Goal: Task Accomplishment & Management: Manage account settings

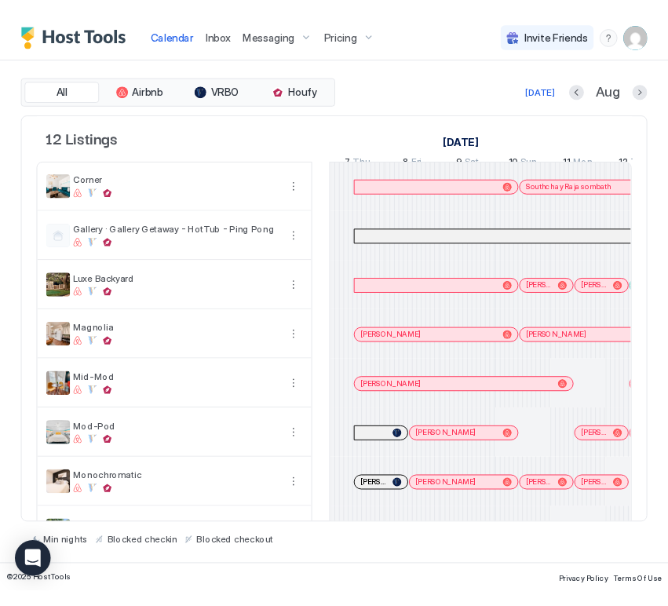
scroll to position [0, 872]
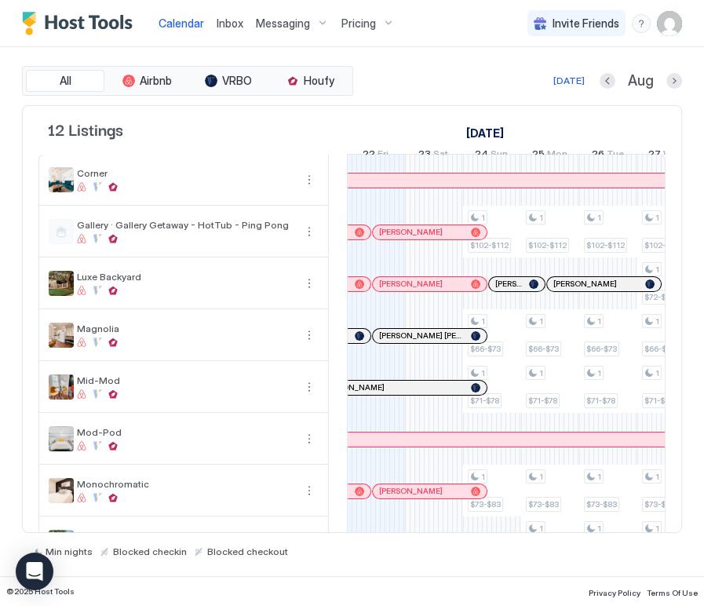
click at [379, 29] on div "Pricing" at bounding box center [368, 23] width 66 height 27
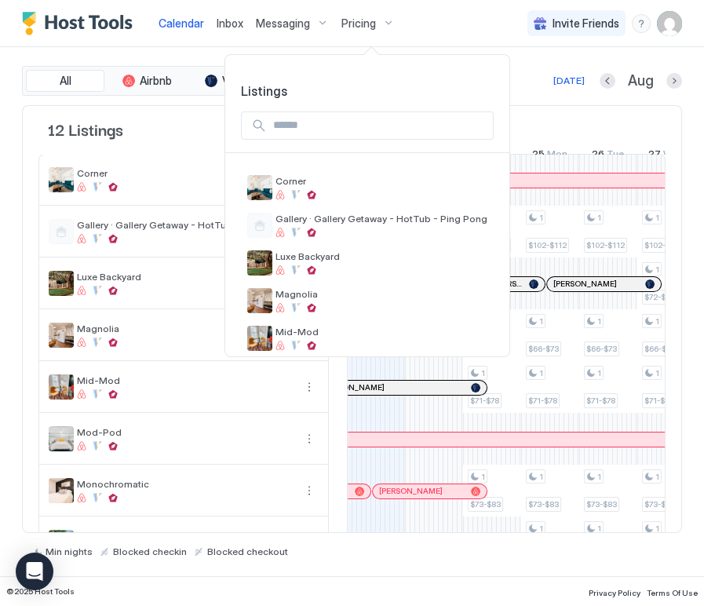
click at [443, 24] on div at bounding box center [352, 303] width 704 height 606
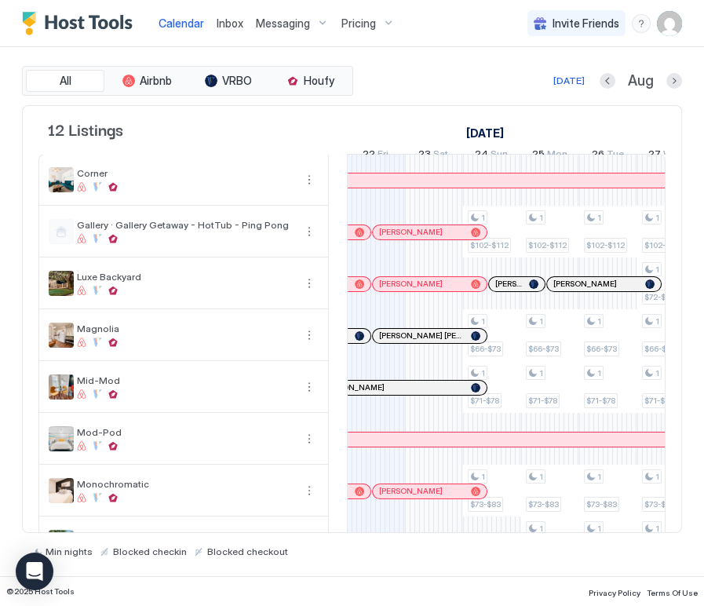
click at [286, 31] on div "Messaging" at bounding box center [293, 23] width 86 height 27
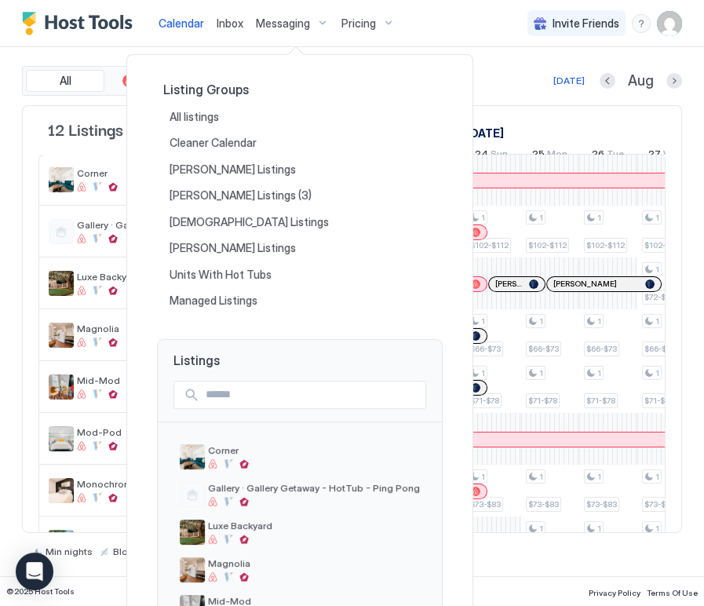
click at [2, 131] on div at bounding box center [352, 303] width 704 height 606
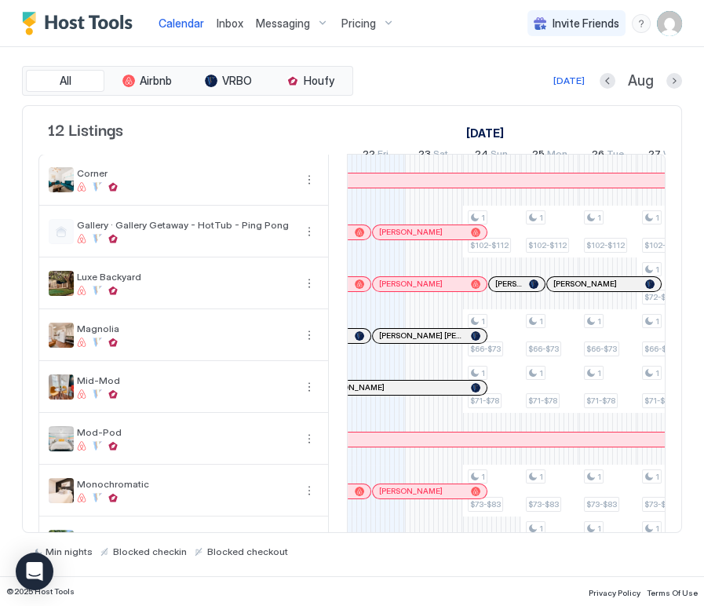
click at [703, 118] on html "Calendar Inbox Messaging Pricing Invite Friends CP All Airbnb VRBO Houfy [DATE]…" at bounding box center [352, 303] width 704 height 606
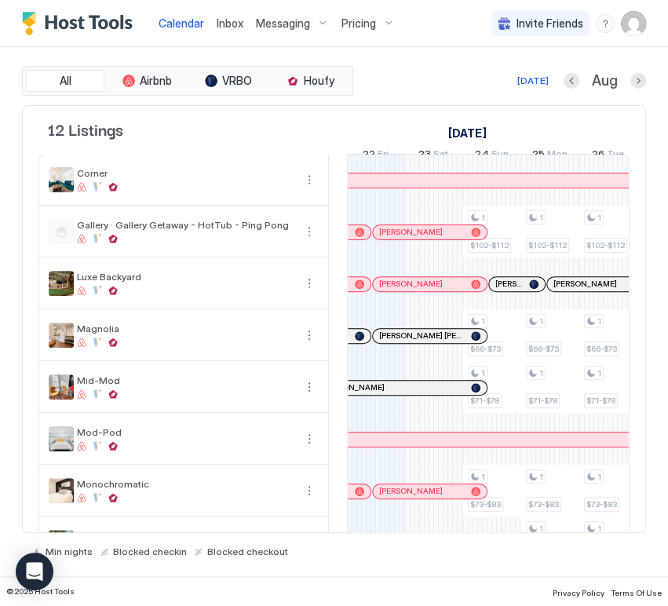
click at [657, 111] on div "All Airbnb VRBO Houfy [DATE] [DATE] Listings [DATE] [DATE] [DATE] 7 Thu 8 Fri 9…" at bounding box center [334, 311] width 668 height 529
click at [314, 22] on div "Messaging" at bounding box center [293, 23] width 86 height 27
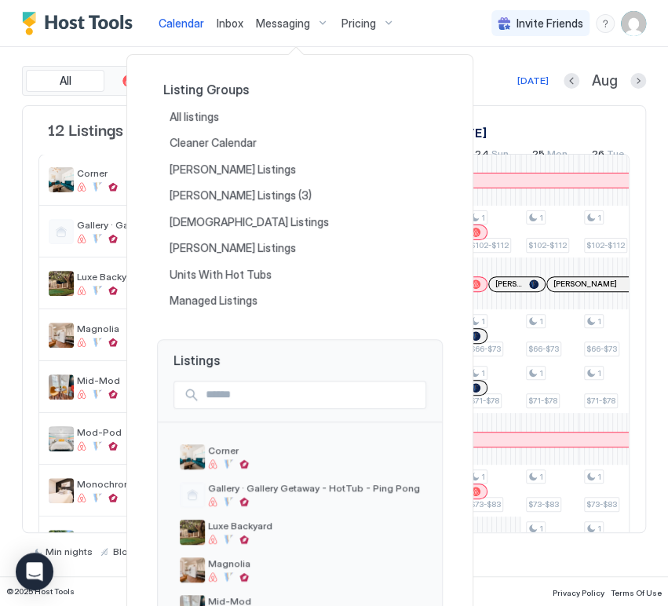
click at [463, 53] on div at bounding box center [334, 303] width 668 height 606
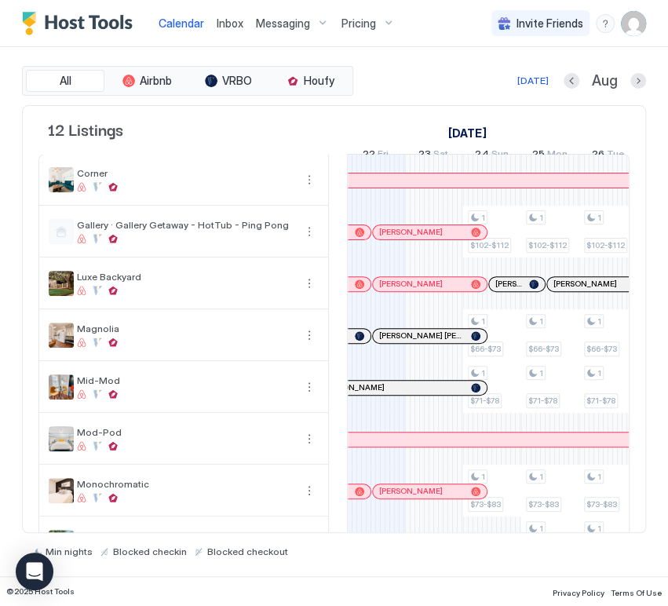
click at [299, 22] on span "Messaging" at bounding box center [283, 23] width 54 height 14
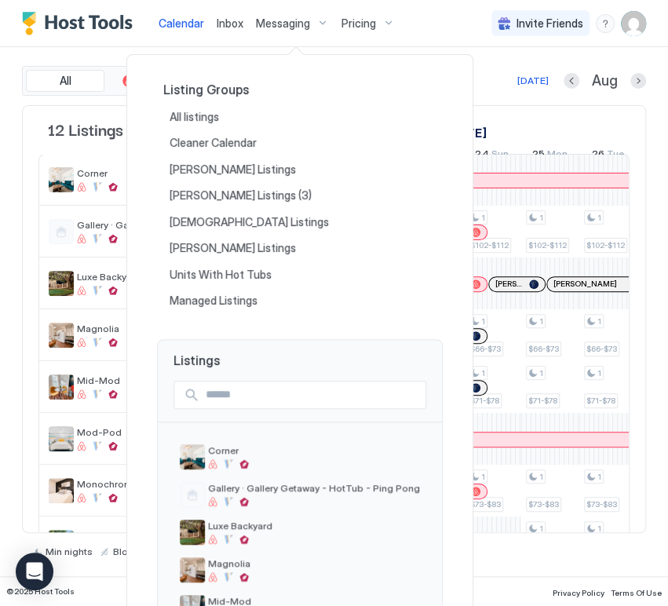
click at [488, 73] on div at bounding box center [334, 303] width 668 height 606
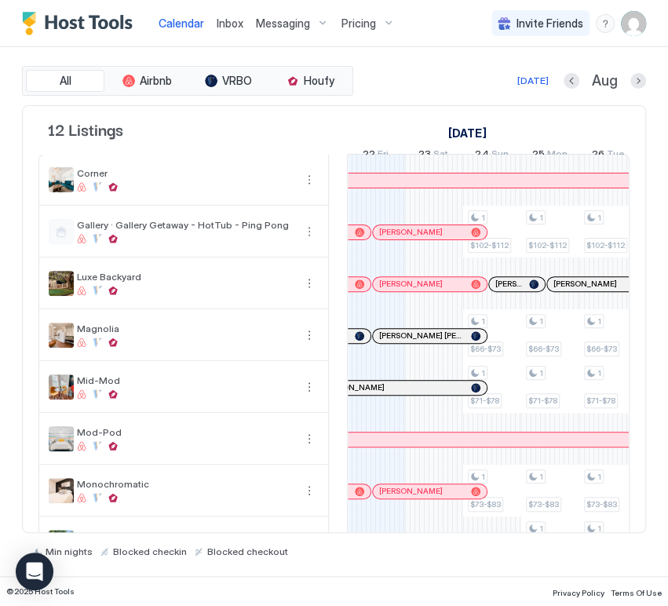
click at [319, 20] on div "Messaging" at bounding box center [293, 23] width 86 height 27
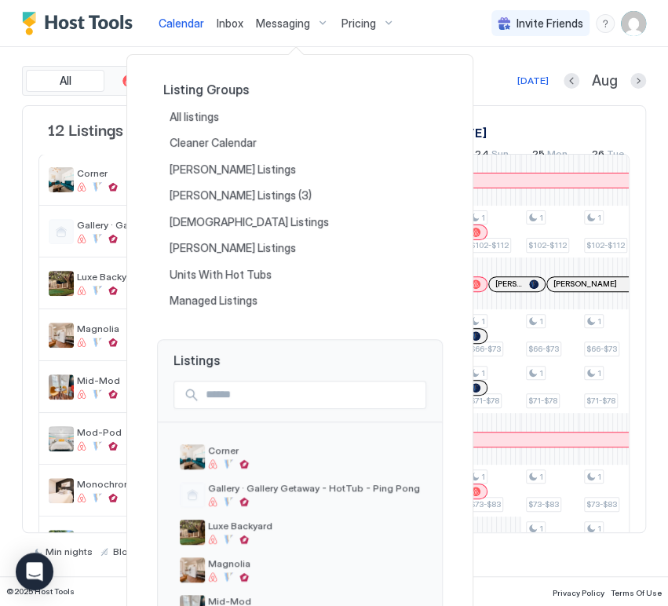
click at [454, 42] on div at bounding box center [334, 303] width 668 height 606
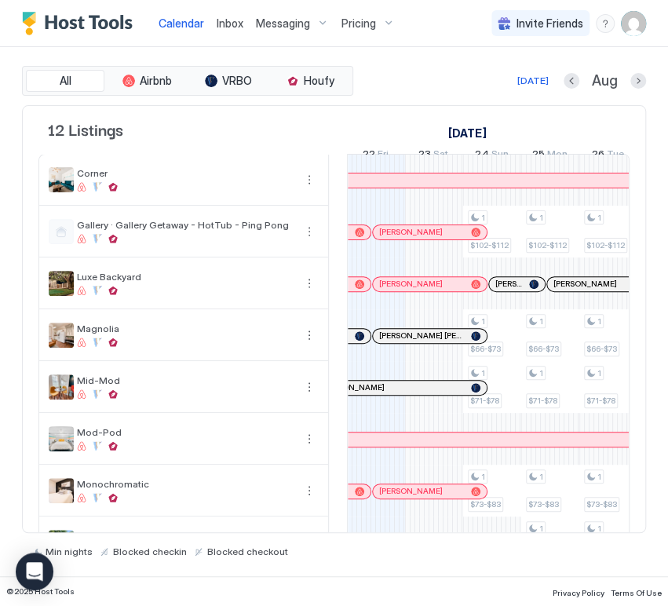
click at [292, 29] on span "Messaging" at bounding box center [283, 23] width 54 height 14
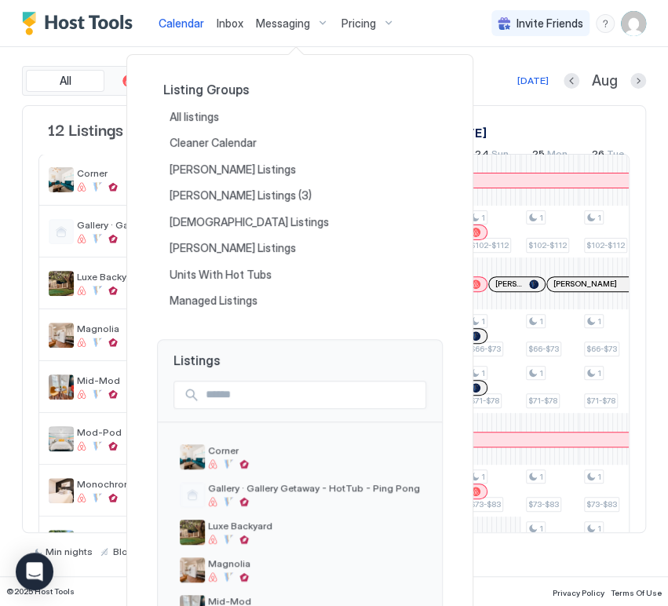
click at [6, 212] on div at bounding box center [334, 303] width 668 height 606
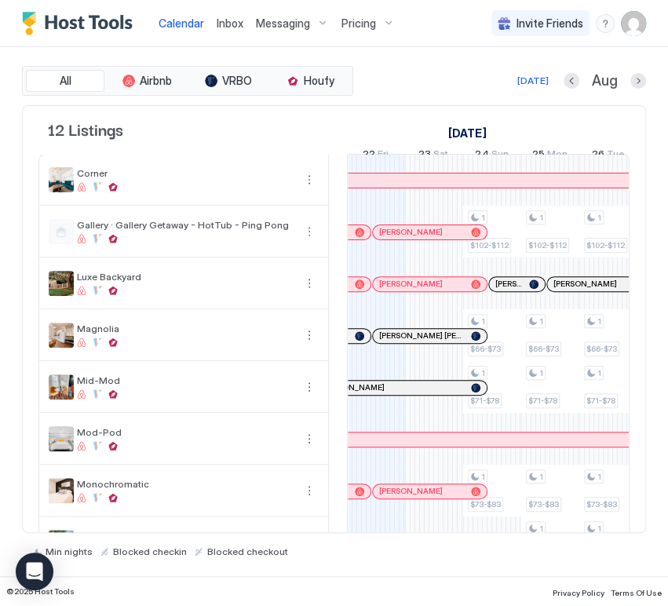
click at [301, 31] on div "Messaging" at bounding box center [293, 23] width 86 height 27
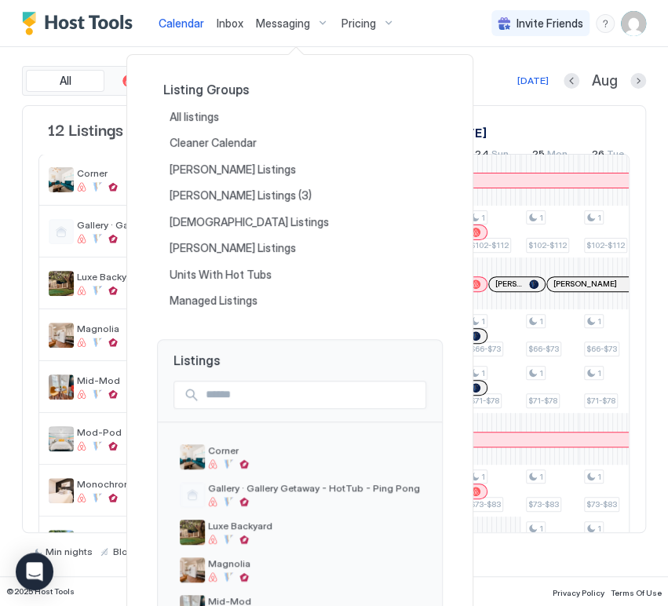
click at [484, 62] on div at bounding box center [334, 303] width 668 height 606
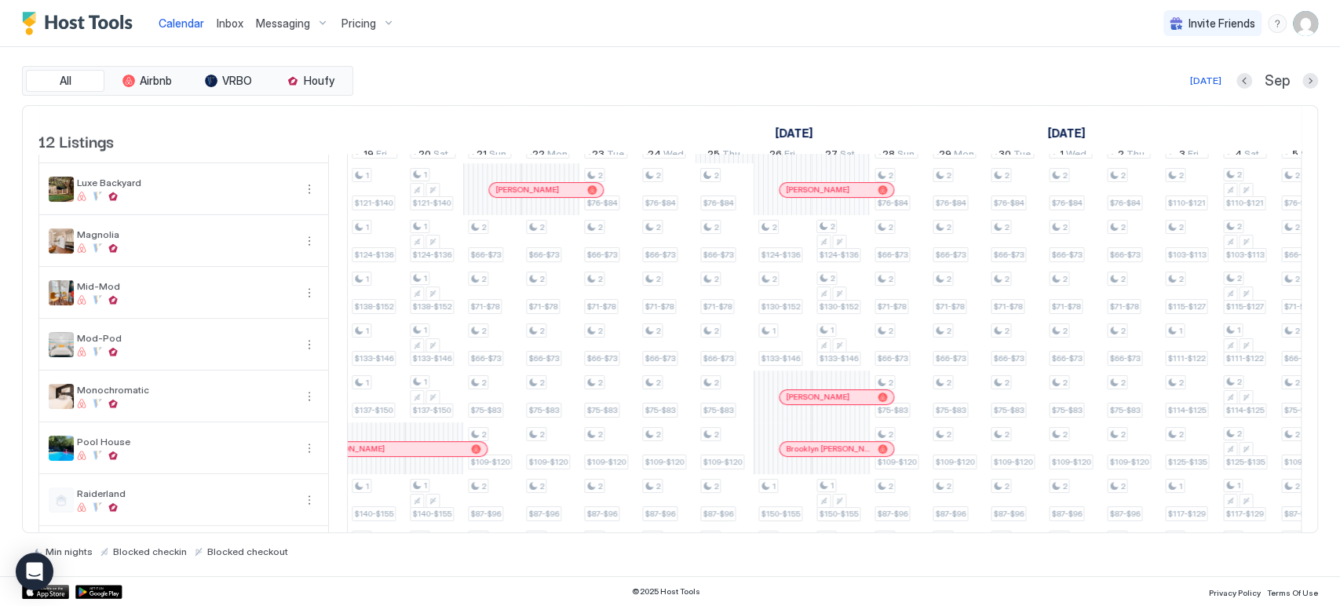
scroll to position [44, 0]
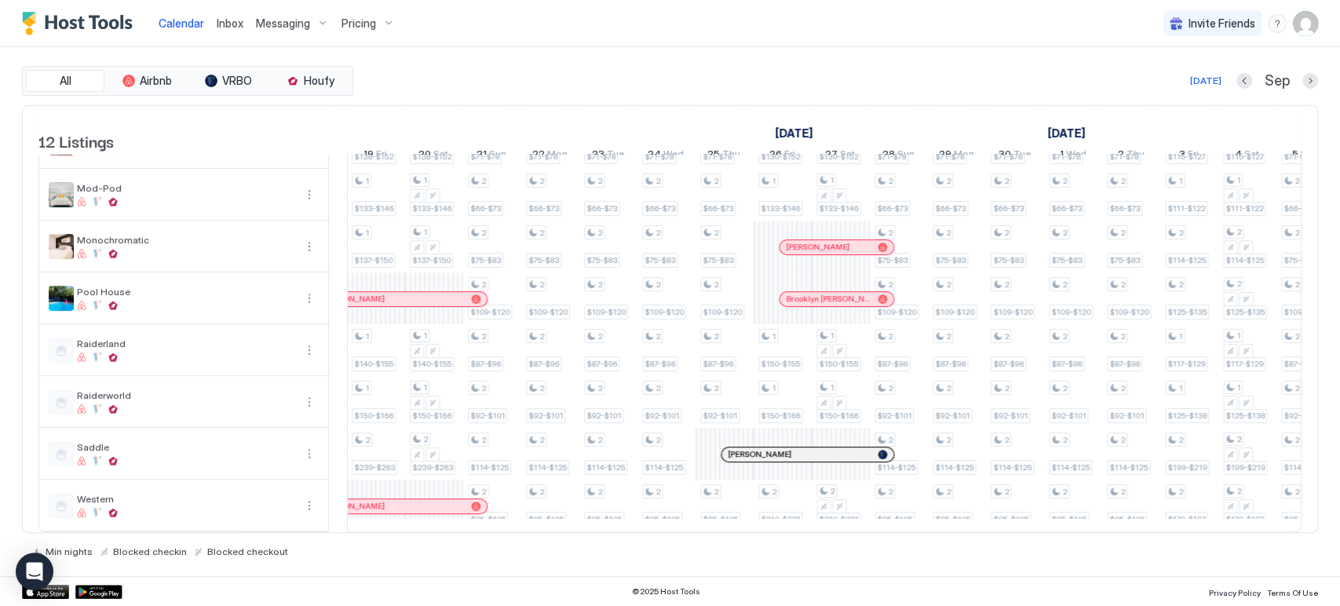
click at [703, 293] on div at bounding box center [835, 299] width 13 height 13
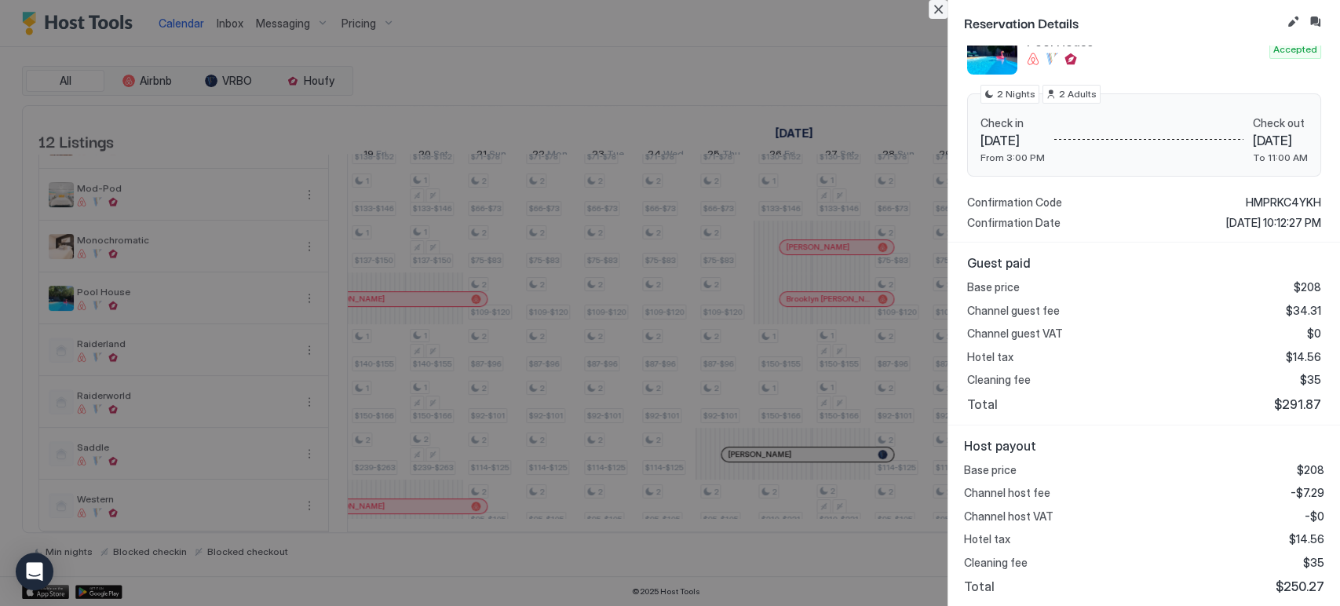
click at [703, 9] on button "Close" at bounding box center [938, 9] width 19 height 19
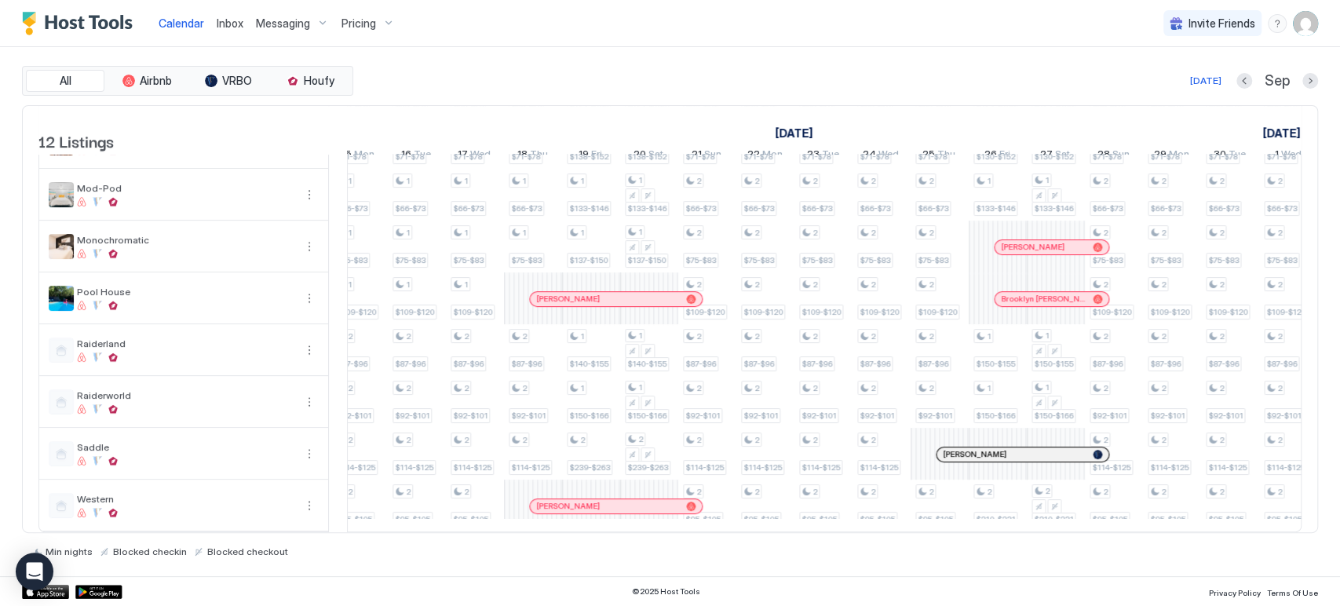
click at [646, 500] on div at bounding box center [646, 506] width 13 height 13
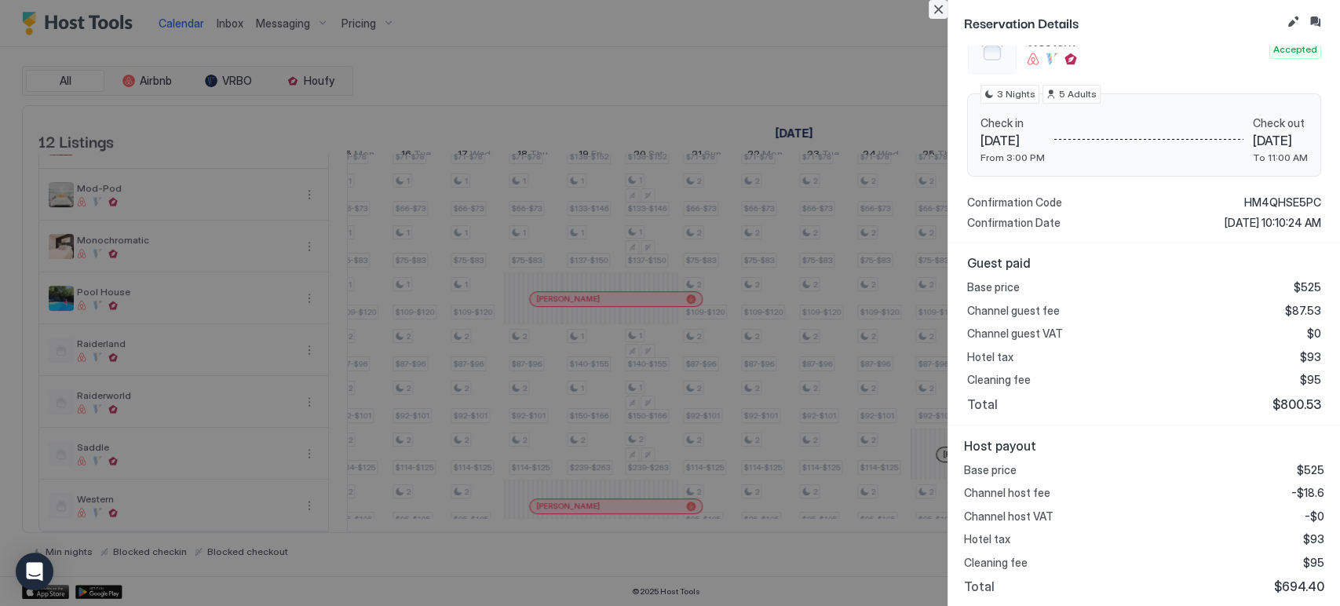
click at [703, 6] on button "Close" at bounding box center [938, 9] width 19 height 19
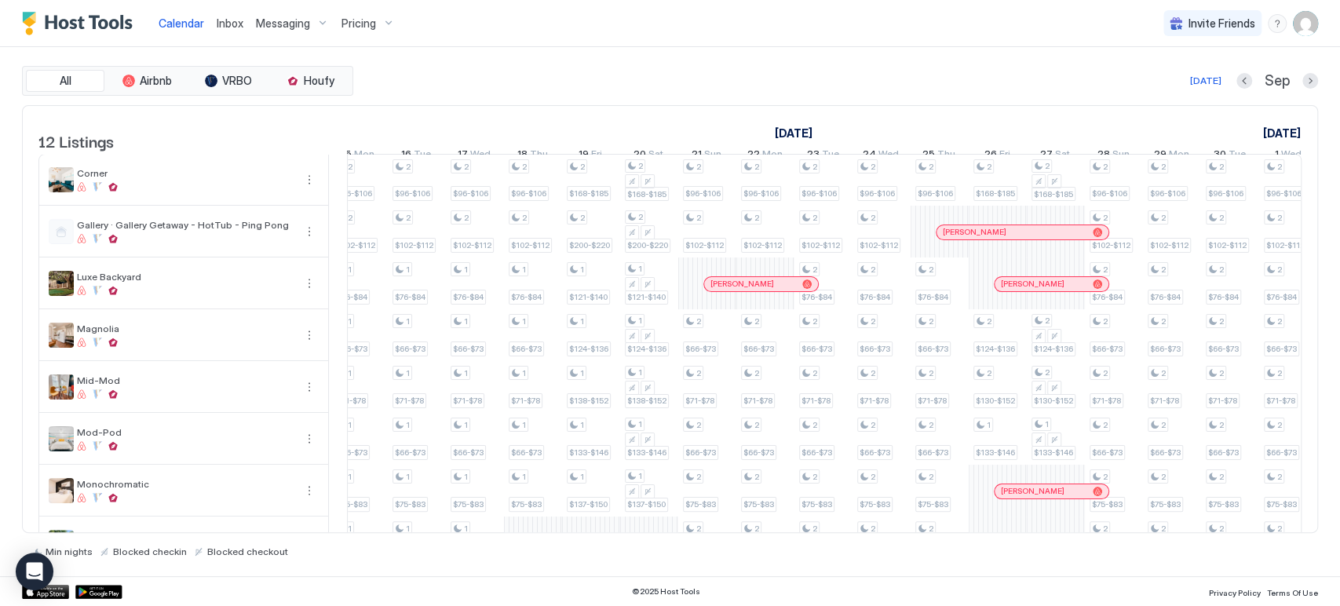
drag, startPoint x: 789, startPoint y: 533, endPoint x: 743, endPoint y: 538, distance: 45.8
click at [703, 538] on div "Min nights Blocked checkin Blocked checkout" at bounding box center [670, 545] width 1296 height 24
click at [703, 541] on div "Min nights Blocked checkin Blocked checkout" at bounding box center [670, 545] width 1296 height 24
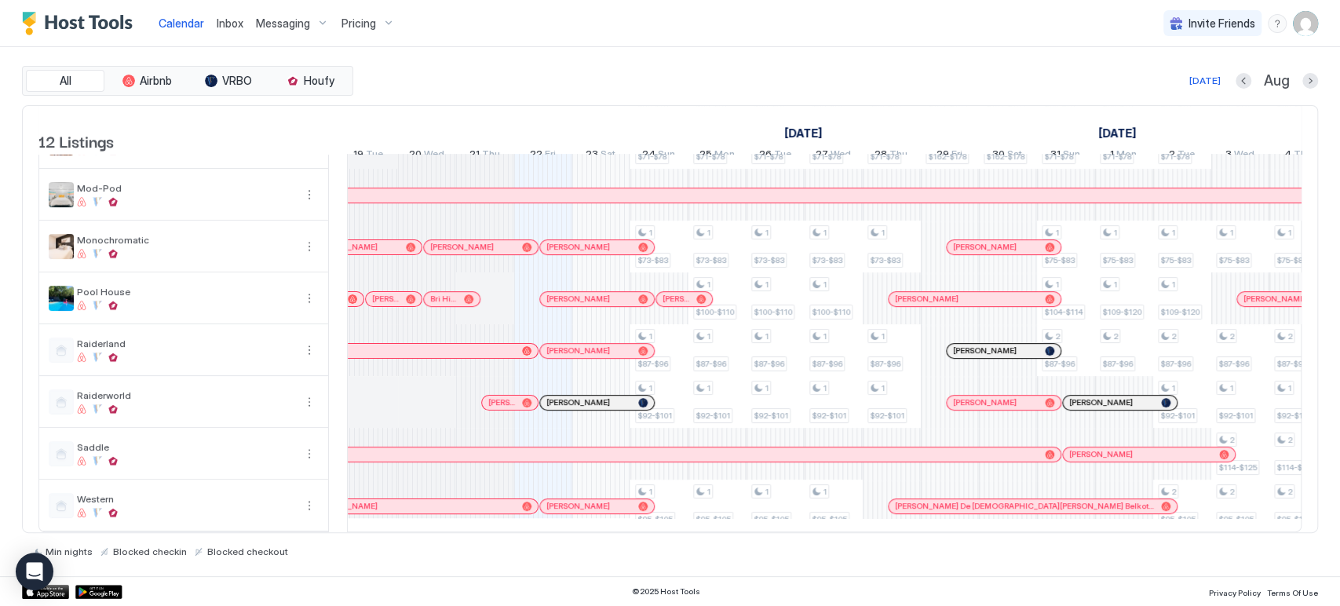
click at [703, 550] on div "Min nights Blocked checkin Blocked checkout" at bounding box center [670, 545] width 1296 height 24
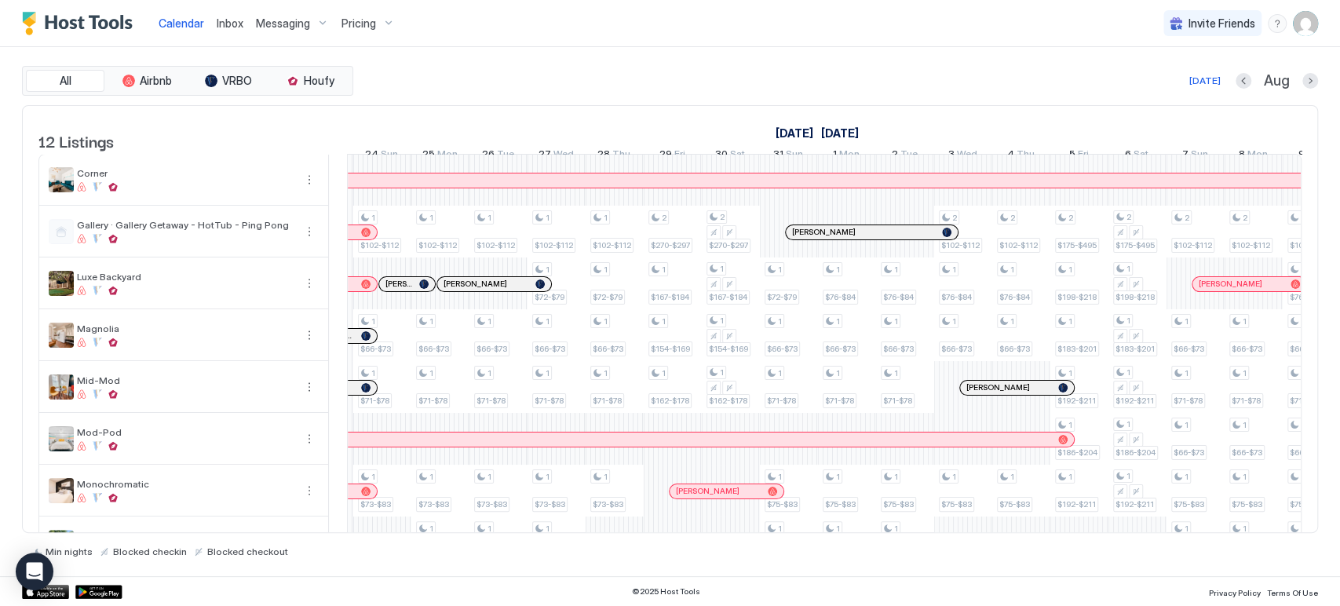
scroll to position [0, 972]
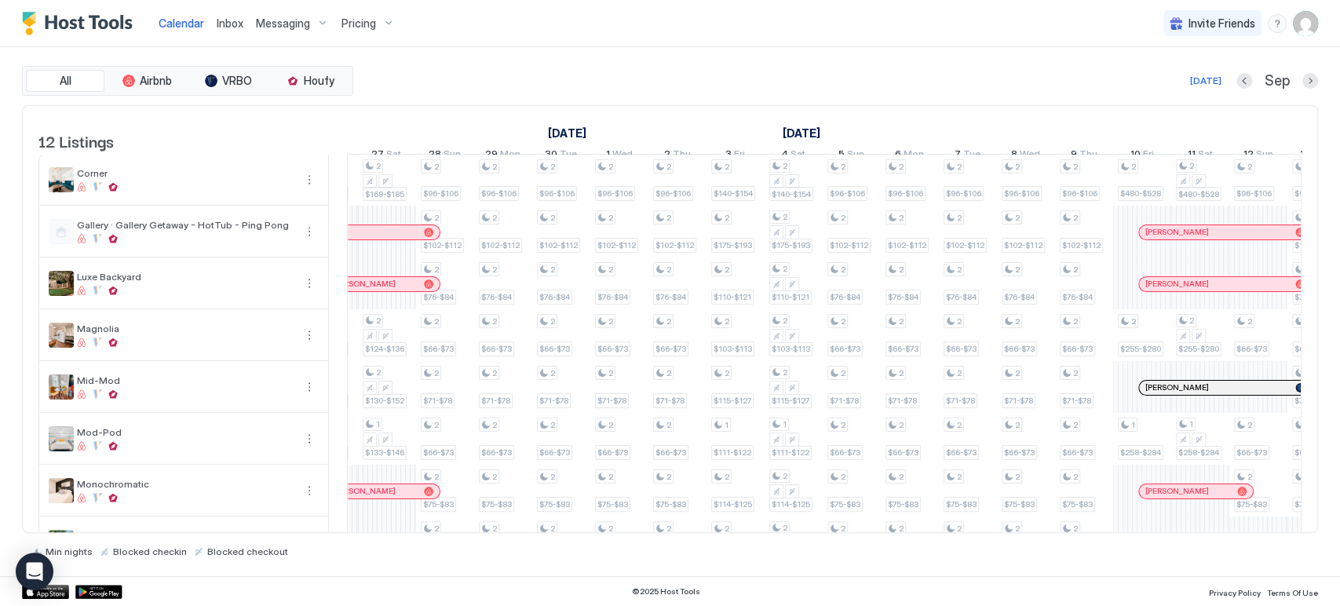
click at [703, 66] on div "All Airbnb VRBO Houfy [DATE] Sep" at bounding box center [670, 81] width 1296 height 30
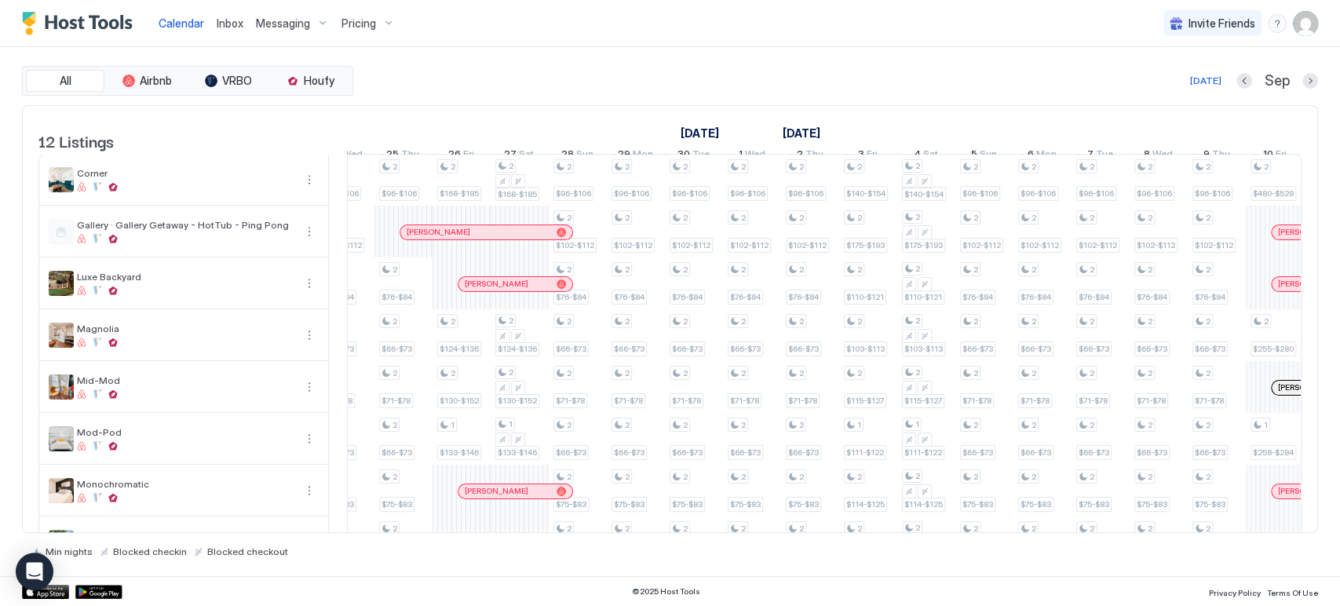
click at [703, 538] on div "Min nights Blocked checkin Blocked checkout" at bounding box center [670, 545] width 1296 height 24
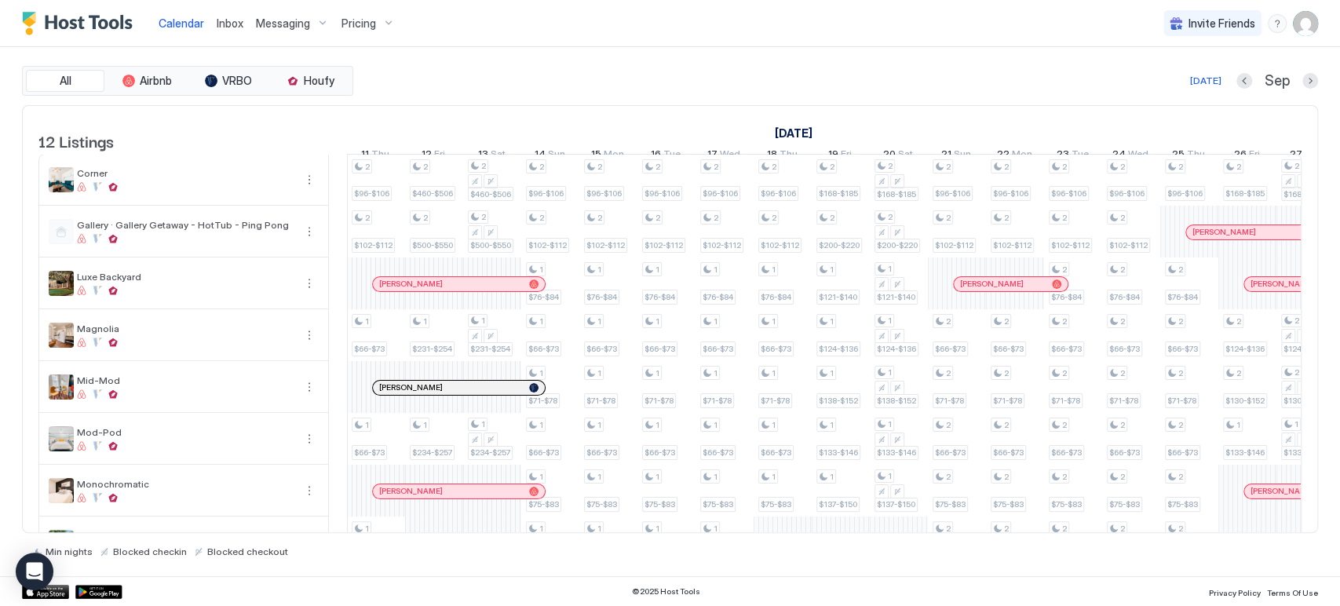
click at [670, 86] on div "[DATE] Sep" at bounding box center [837, 80] width 962 height 19
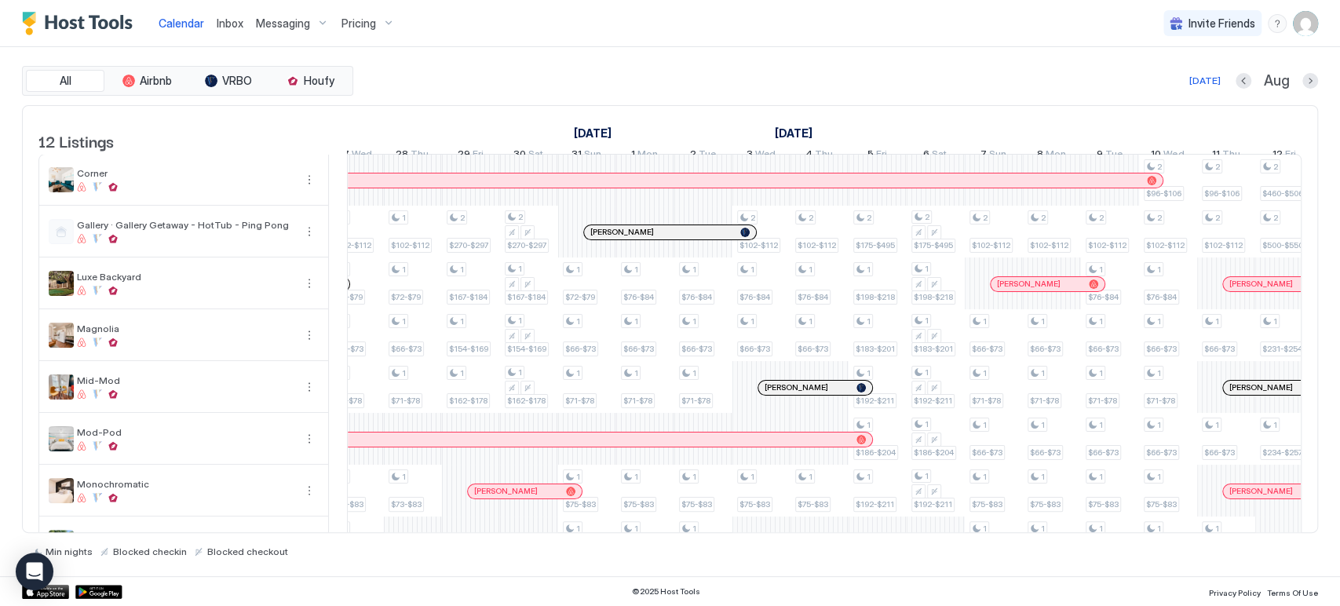
scroll to position [0, 1316]
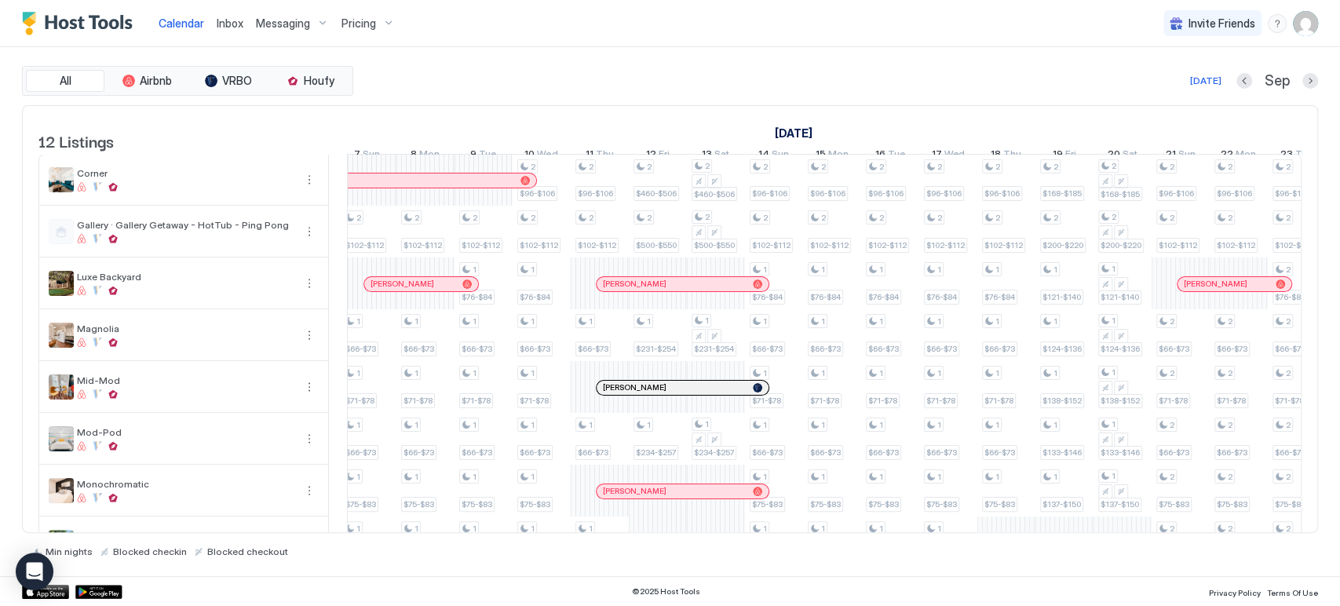
click at [703, 533] on div "Min nights Blocked checkin Blocked checkout" at bounding box center [670, 545] width 1296 height 24
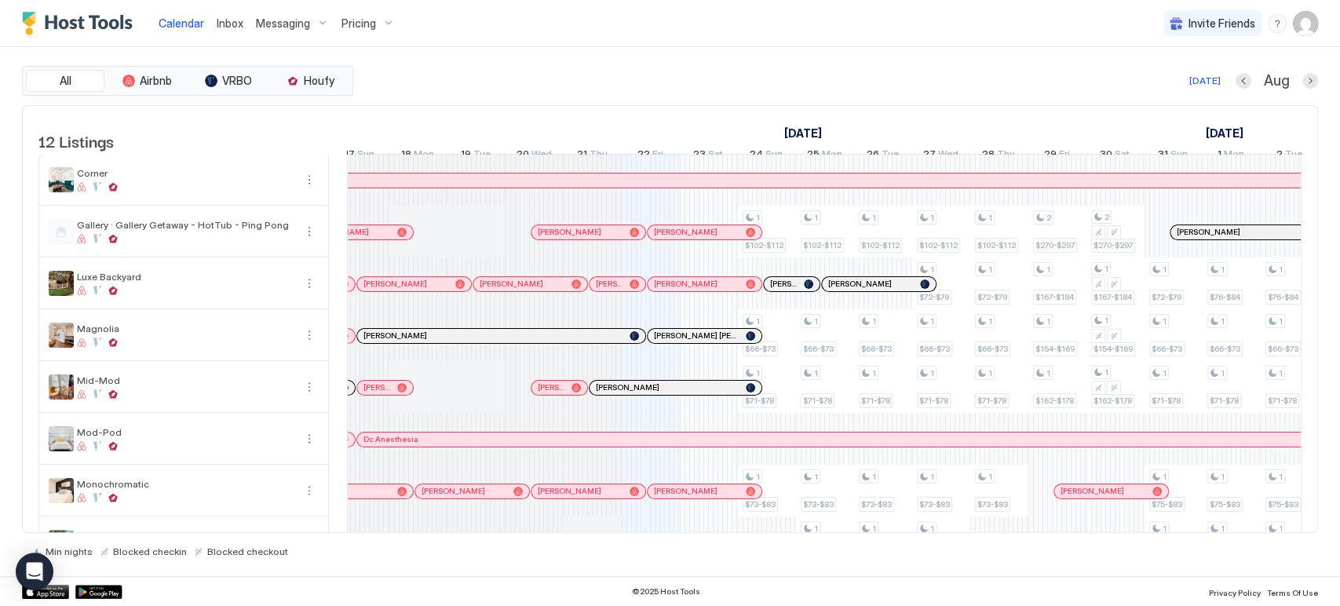
drag, startPoint x: 666, startPoint y: 520, endPoint x: 673, endPoint y: 524, distance: 9.2
click at [677, 520] on table "12 Listings [DATE] [DATE] [DATE] 7 Thu 8 Fri 9 Sat 10 Sun 11 Mon 12 Tue 13 Wed …" at bounding box center [669, 441] width 1263 height 671
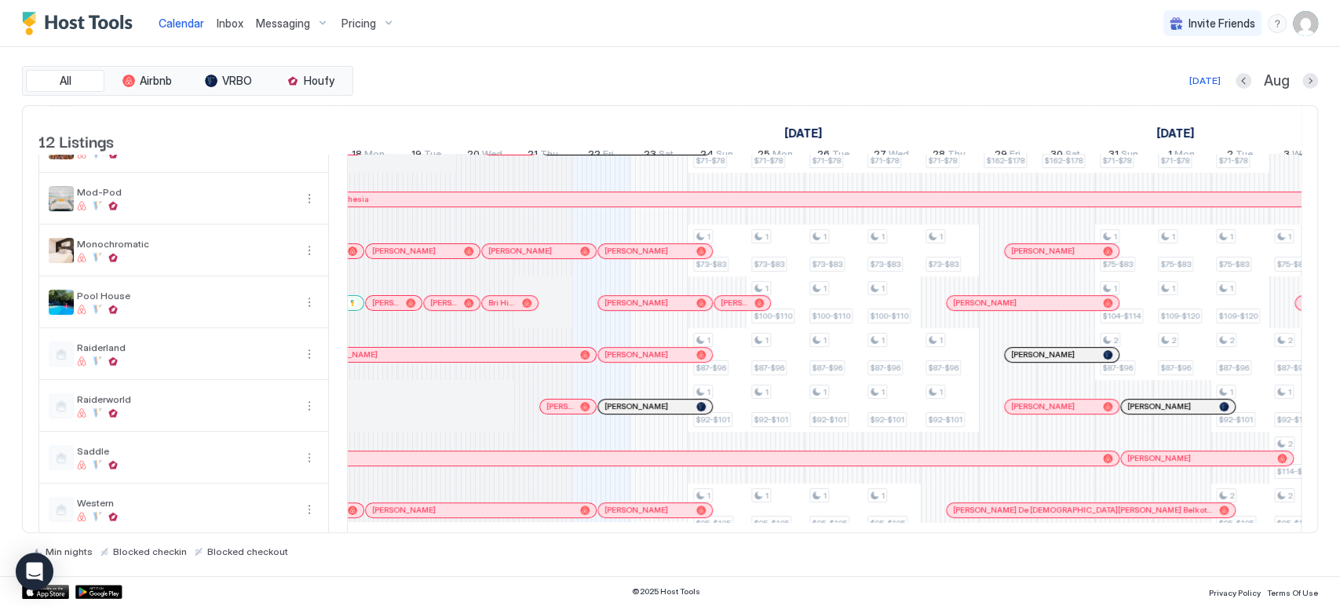
click at [703, 341] on div "All Airbnb VRBO Houfy [DATE] [DATE] Listings [DATE] [DATE] [DATE] 7 Thu 8 Fri 9…" at bounding box center [670, 311] width 1340 height 529
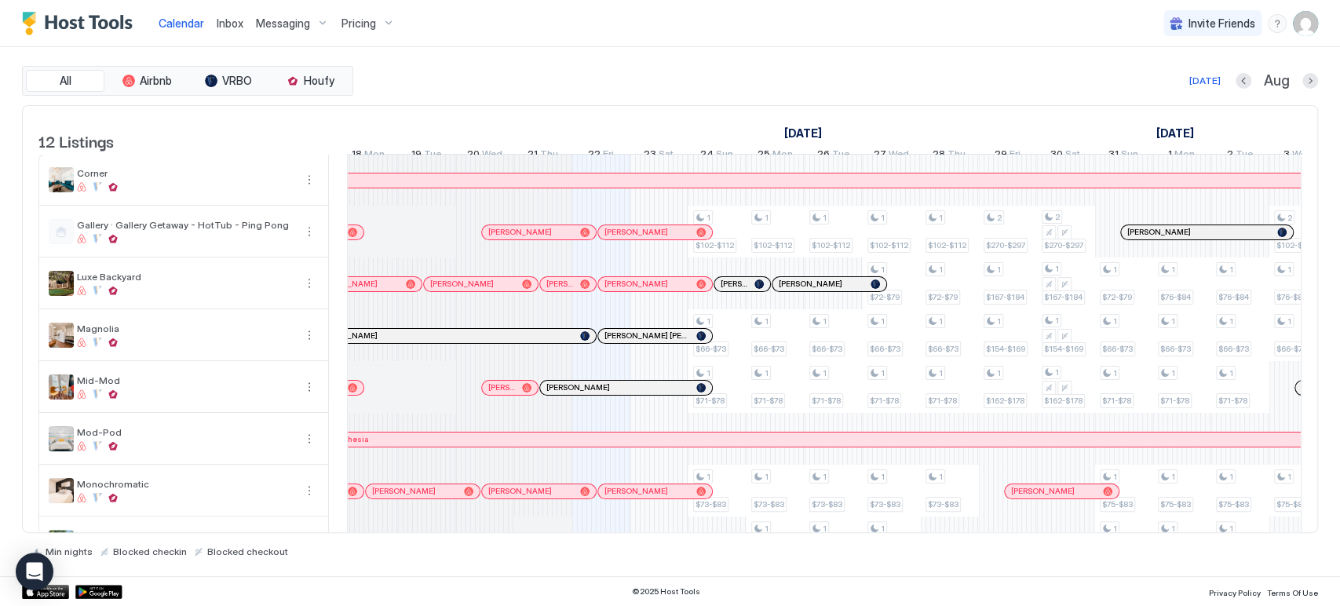
click at [703, 210] on div "12 Listings [DATE] [DATE] [DATE] 7 Thu 8 Fri 9 Sat 10 Sun 11 Mon 12 Tue 13 Wed …" at bounding box center [670, 319] width 1296 height 429
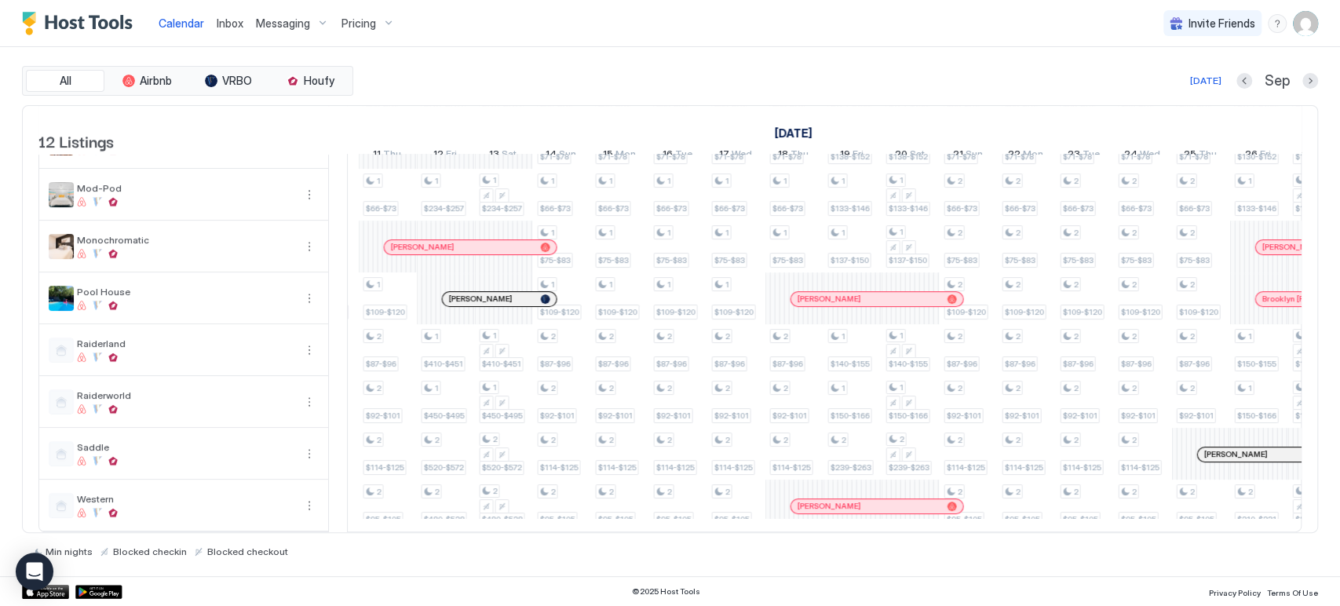
scroll to position [0, 2078]
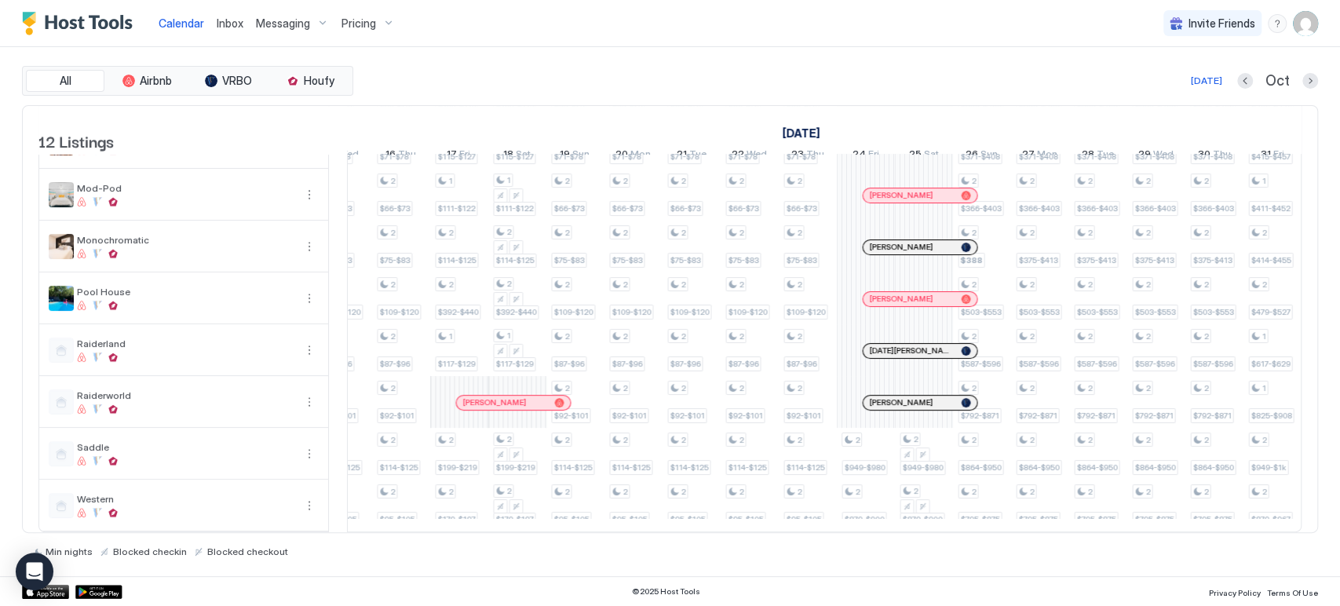
drag, startPoint x: 961, startPoint y: 517, endPoint x: 943, endPoint y: 520, distance: 17.4
click at [703, 520] on table "12 Listings [DATE] [DATE] [DATE] 16 Tue 17 Wed 18 Thu 19 Fri 20 Sat 21 Sun 22 M…" at bounding box center [669, 197] width 1263 height 671
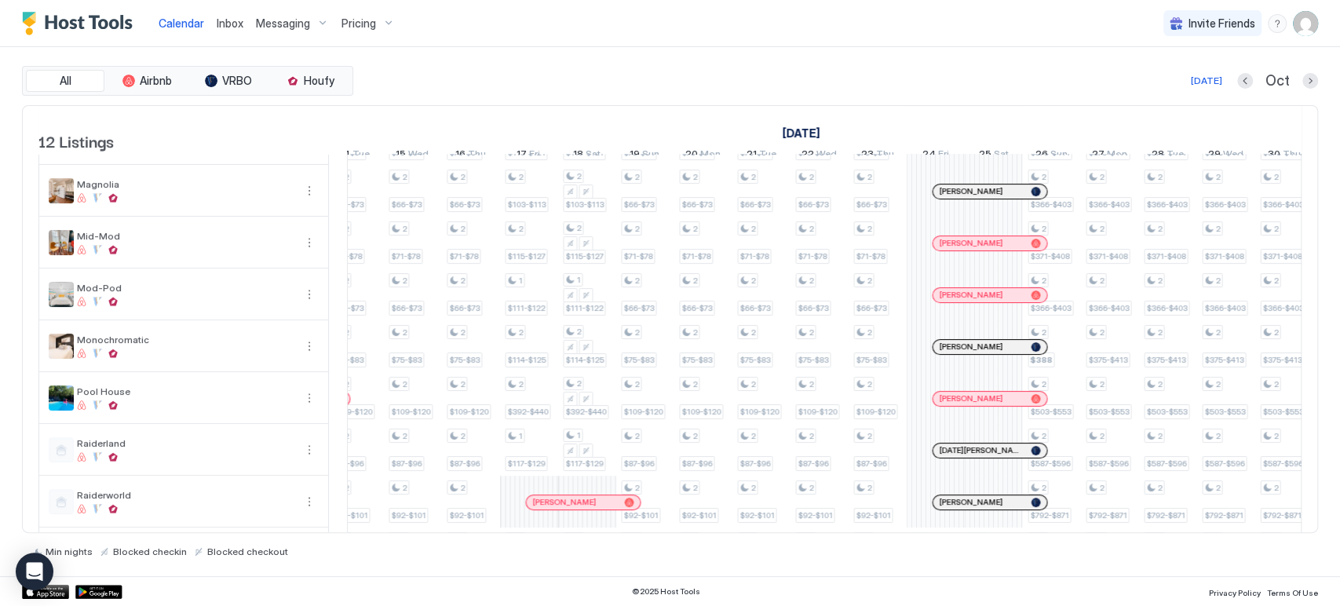
drag, startPoint x: 1301, startPoint y: 295, endPoint x: 1300, endPoint y: 261, distance: 34.6
click at [703, 261] on div "12 Listings [DATE] [DATE] [DATE] 16 Tue 17 Wed 18 Thu 19 Fri 20 Sat 21 Sun 22 M…" at bounding box center [670, 175] width 1294 height 427
drag, startPoint x: 1317, startPoint y: 281, endPoint x: 1313, endPoint y: 245, distance: 36.3
click at [703, 243] on div "12 Listings [DATE] [DATE] [DATE] 16 Tue 17 Wed 18 Thu 19 Fri 20 Sat 21 Sun 22 M…" at bounding box center [670, 319] width 1296 height 429
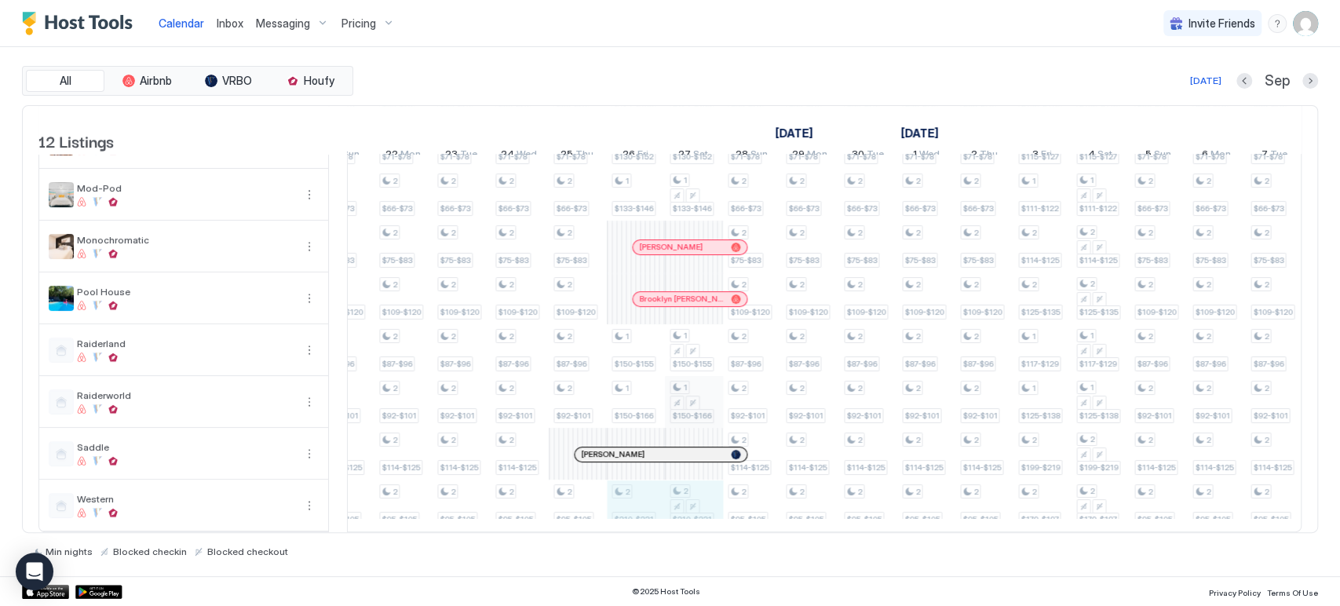
drag, startPoint x: 644, startPoint y: 488, endPoint x: 677, endPoint y: 406, distance: 88.8
click at [674, 484] on div "1 $102-$112 1 $72-$79 1 $66-$73 1 $71-$78 1 $73-$83 1 $100-$110 1 $87-$96 1 $92…" at bounding box center [490, 221] width 3253 height 621
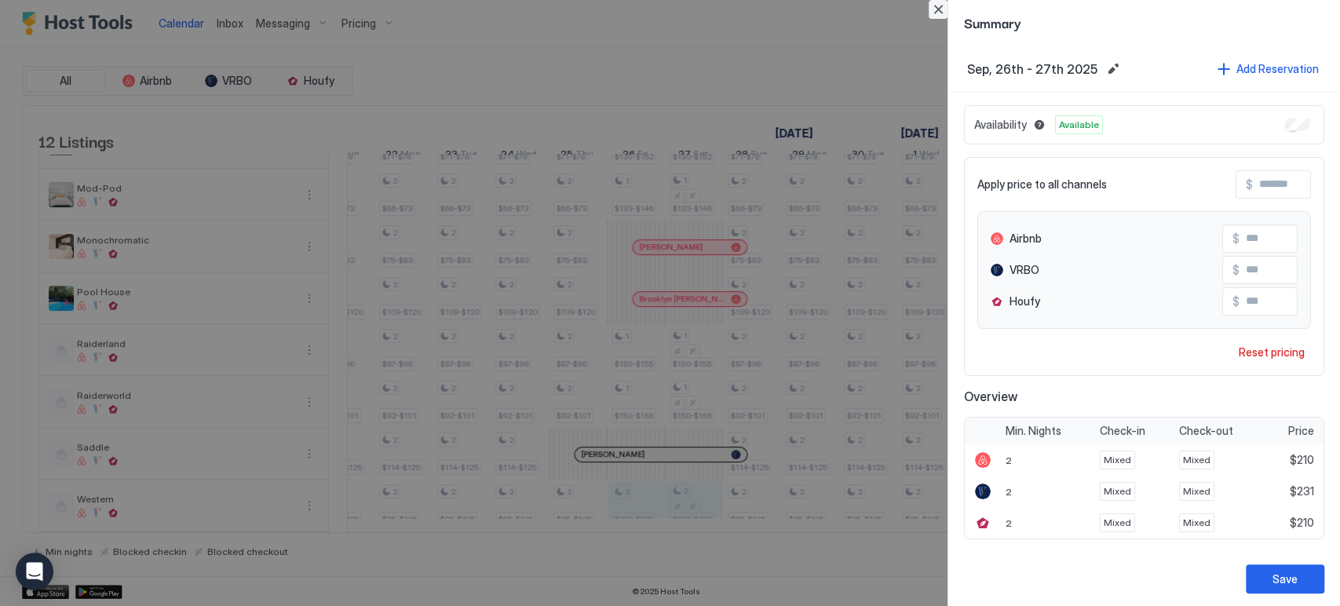
click at [703, 9] on button "Close" at bounding box center [938, 9] width 19 height 19
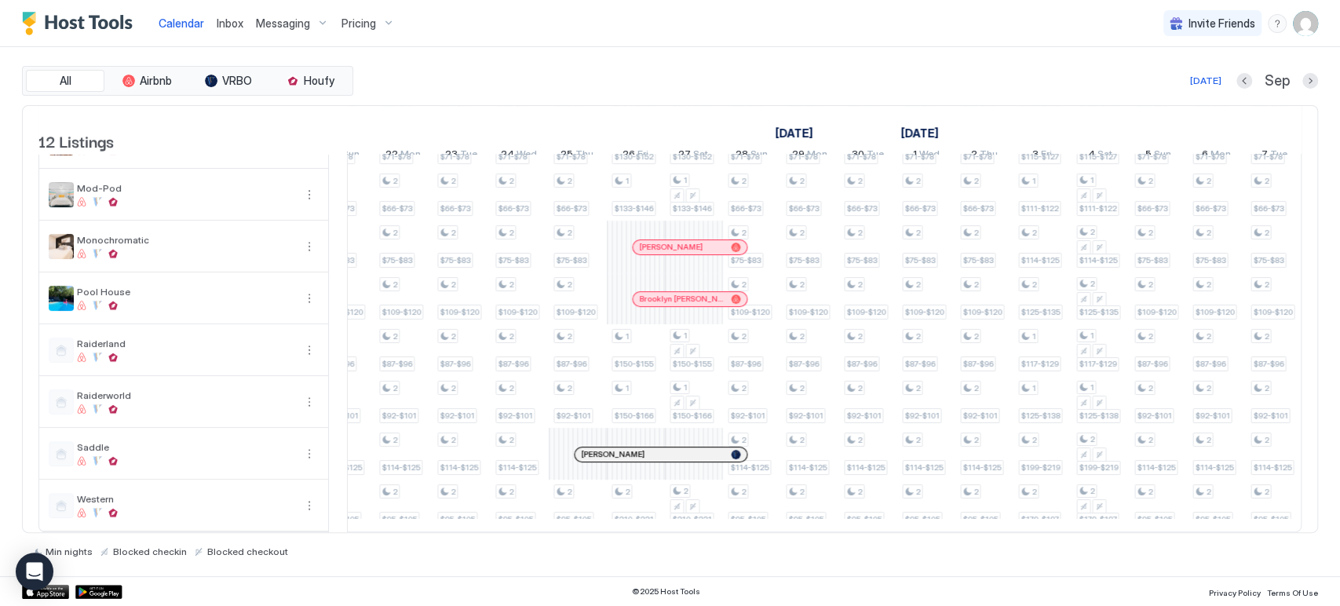
click at [0, 0] on div at bounding box center [0, 0] width 0 height 0
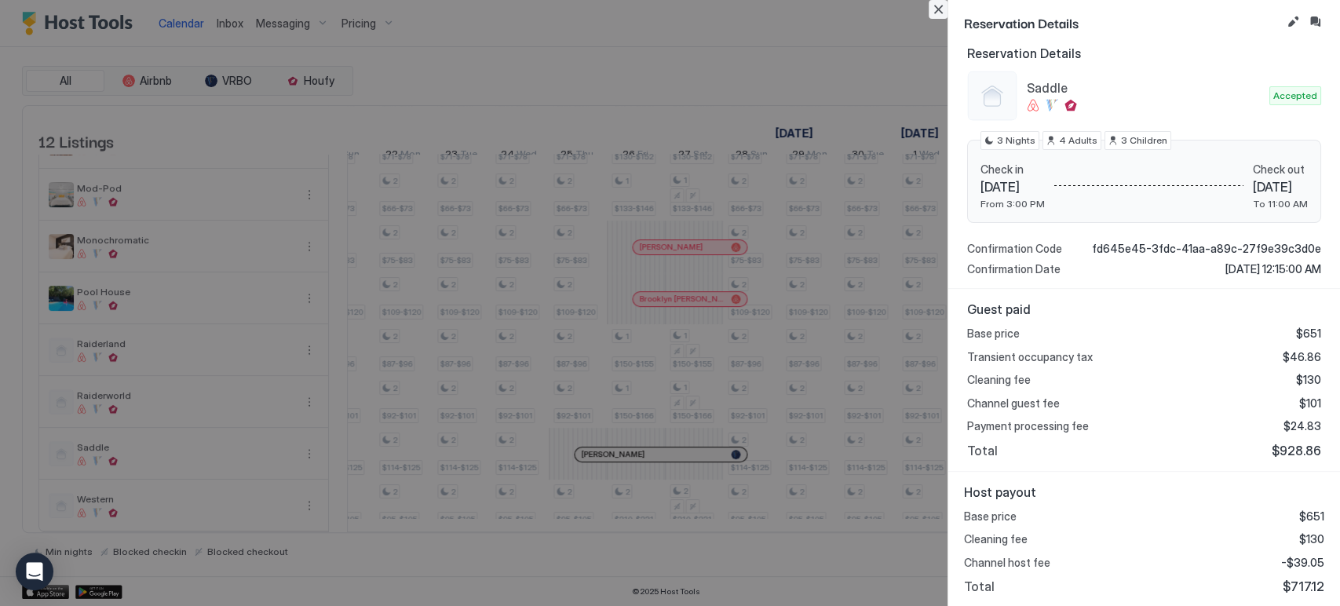
click at [703, 11] on button "Close" at bounding box center [938, 9] width 19 height 19
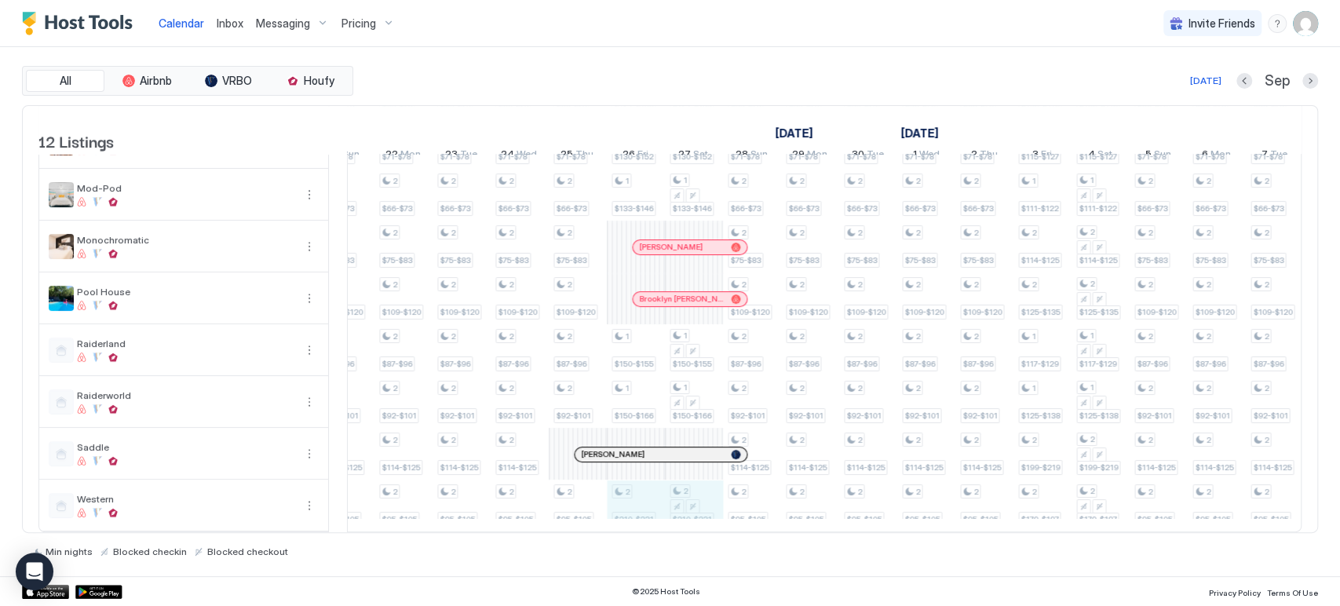
drag, startPoint x: 639, startPoint y: 473, endPoint x: 684, endPoint y: 474, distance: 45.5
click at [684, 474] on div "1 $102-$112 1 $72-$79 1 $66-$73 1 $71-$78 1 $73-$83 1 $100-$110 1 $87-$96 1 $92…" at bounding box center [490, 221] width 3253 height 621
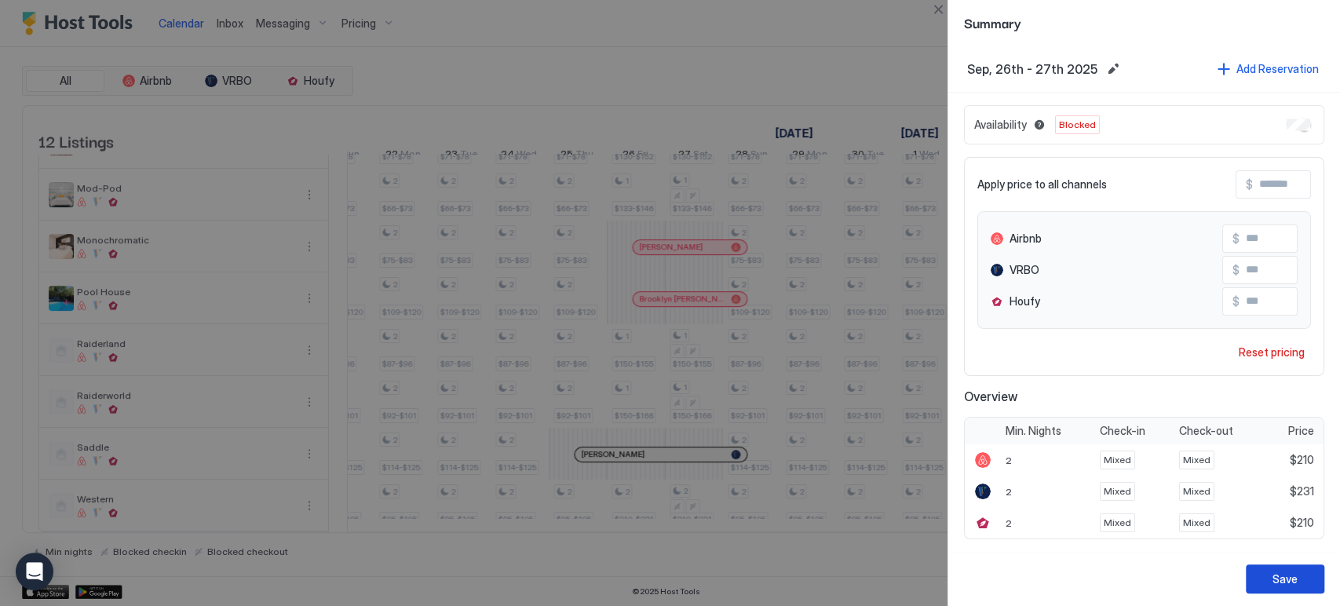
click at [703, 577] on button "Save" at bounding box center [1285, 578] width 78 height 29
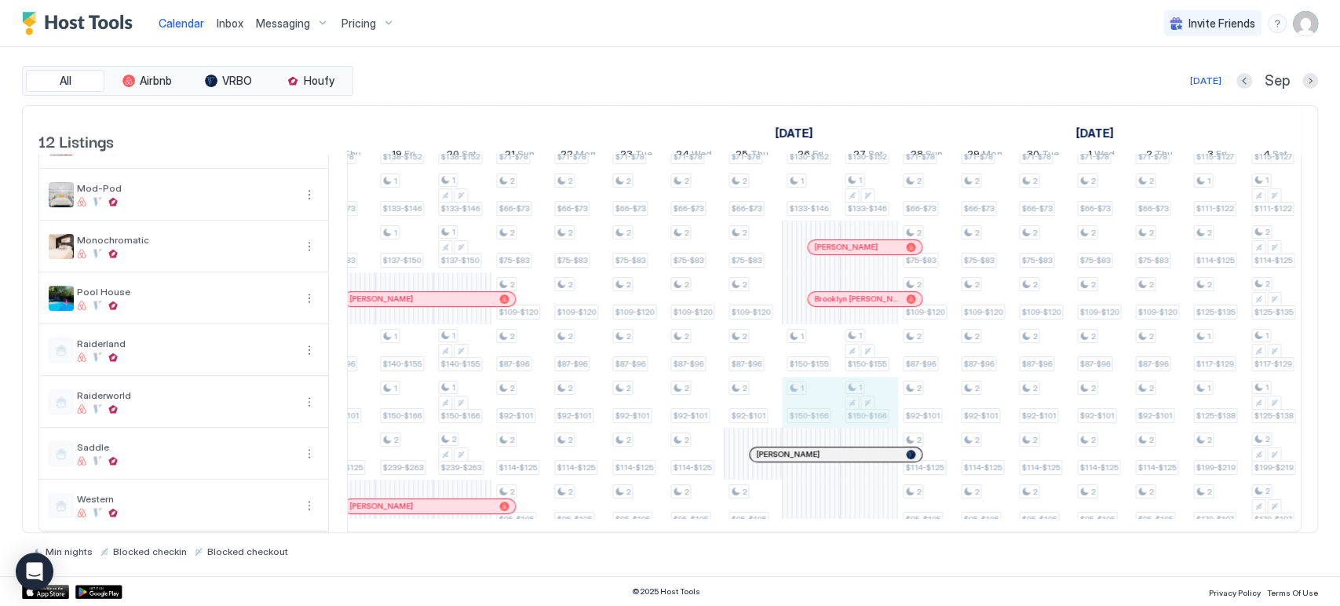
drag, startPoint x: 807, startPoint y: 371, endPoint x: 864, endPoint y: 384, distance: 58.7
click at [703, 384] on div "1 $102-$112 1 $72-$79 1 $66-$73 1 $71-$78 1 $73-$83 1 $100-$110 1 $87-$96 1 $92…" at bounding box center [665, 221] width 3253 height 621
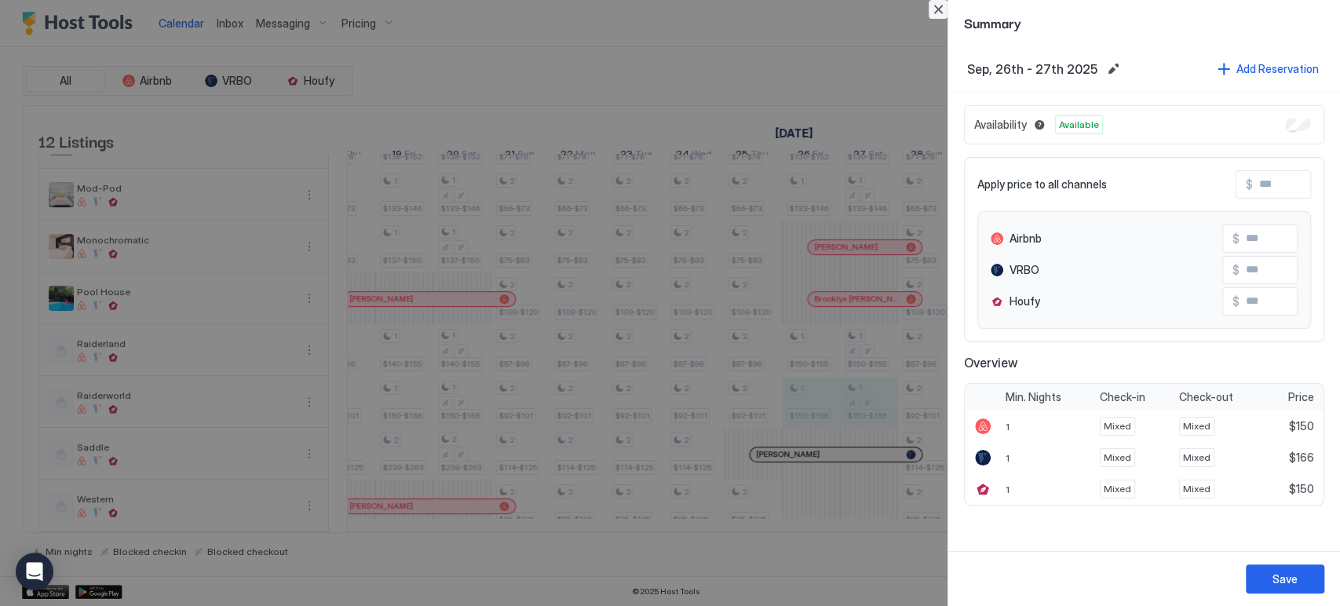
click at [703, 6] on button "Close" at bounding box center [938, 9] width 19 height 19
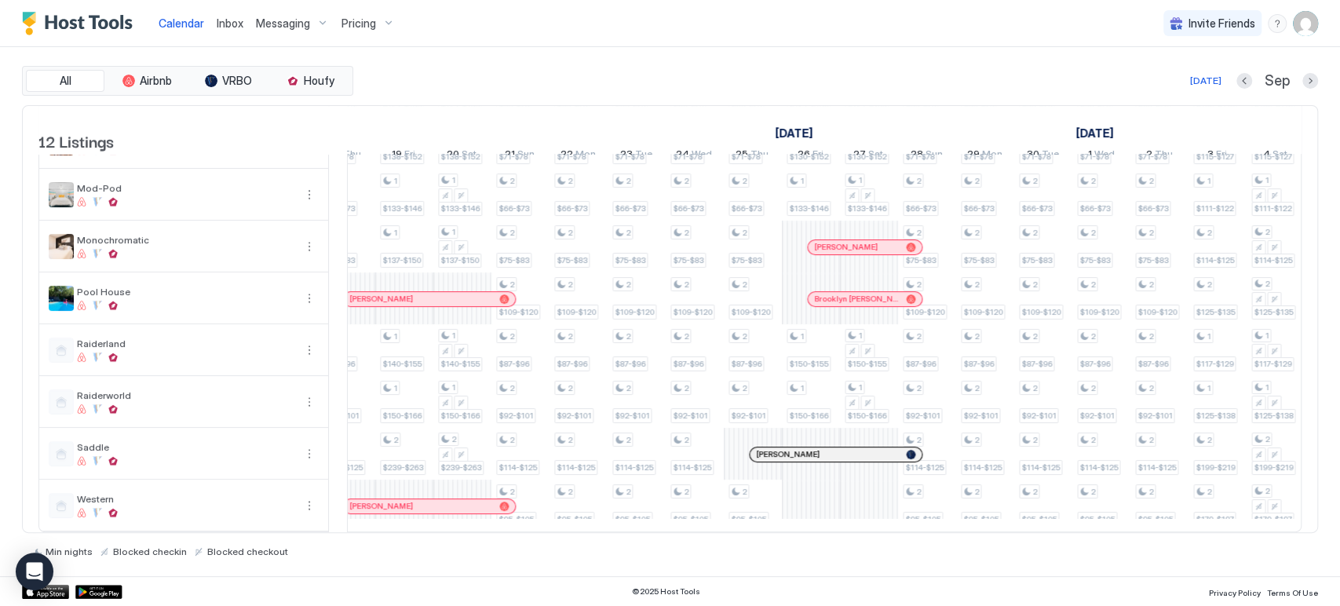
click at [703, 448] on div at bounding box center [854, 454] width 13 height 13
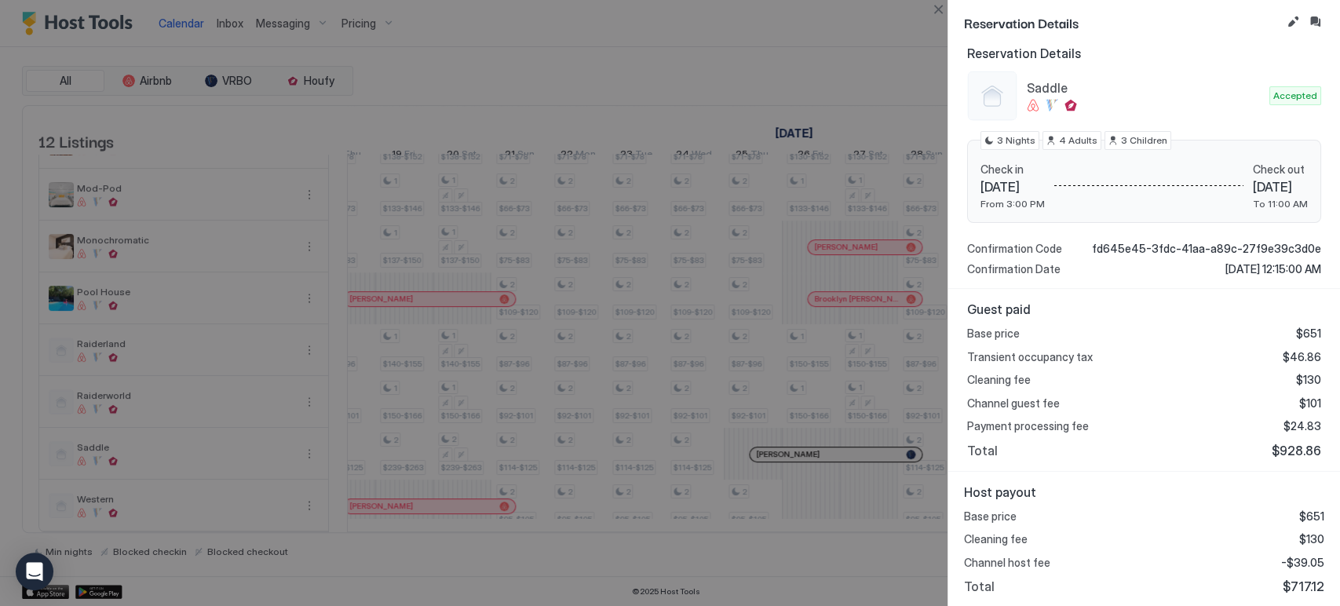
click at [703, 11] on div at bounding box center [670, 303] width 1340 height 606
click at [703, 5] on button "Close" at bounding box center [938, 9] width 19 height 19
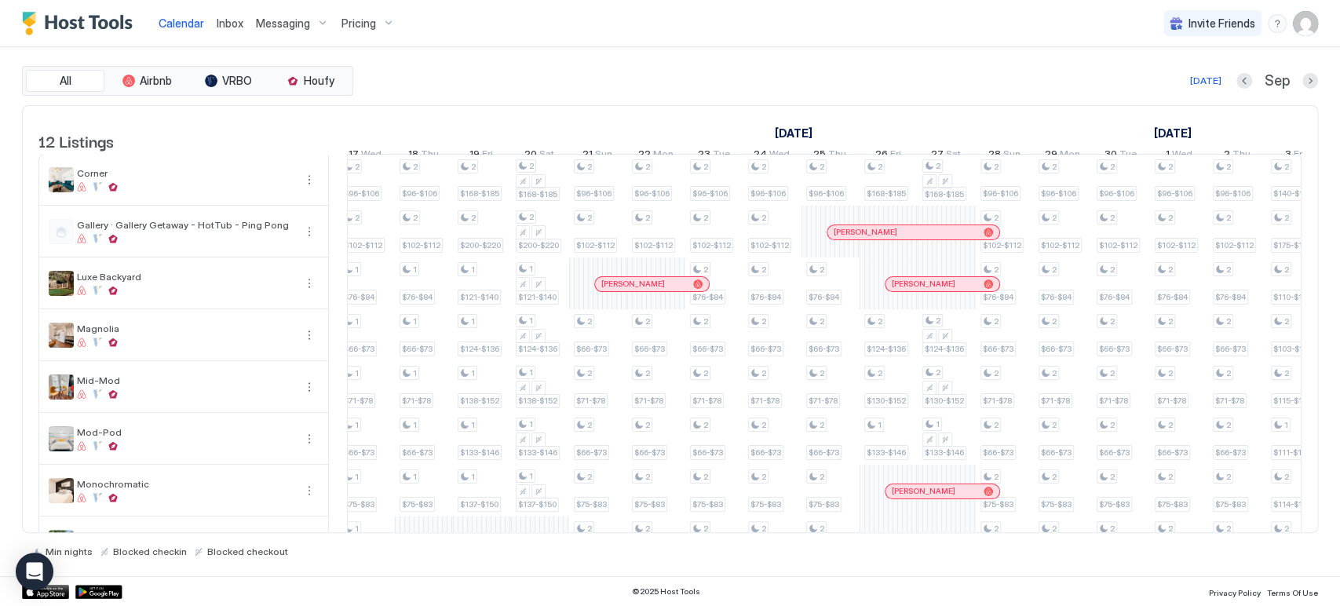
click at [703, 106] on div "[DATE] [DATE] [DATE] 27 Wed 28 Thu 29 Fri 30 Sat 31 Sun 1 Mon 2 Tue 3 Wed 4 Thu…" at bounding box center [824, 136] width 954 height 61
drag, startPoint x: 859, startPoint y: 129, endPoint x: 804, endPoint y: 130, distance: 55.8
click at [703, 130] on link "[DATE]" at bounding box center [794, 133] width 46 height 23
click at [703, 90] on div "All Airbnb VRBO Houfy [DATE] Sep" at bounding box center [670, 81] width 1296 height 30
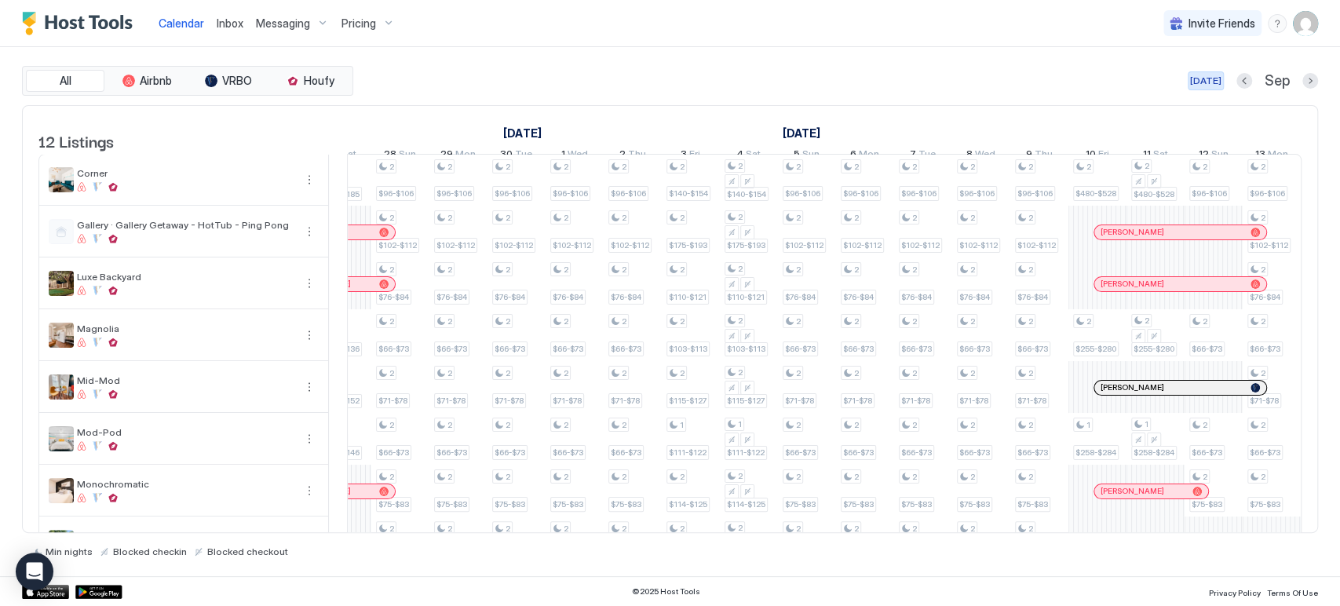
click at [703, 74] on div "[DATE]" at bounding box center [1205, 81] width 31 height 14
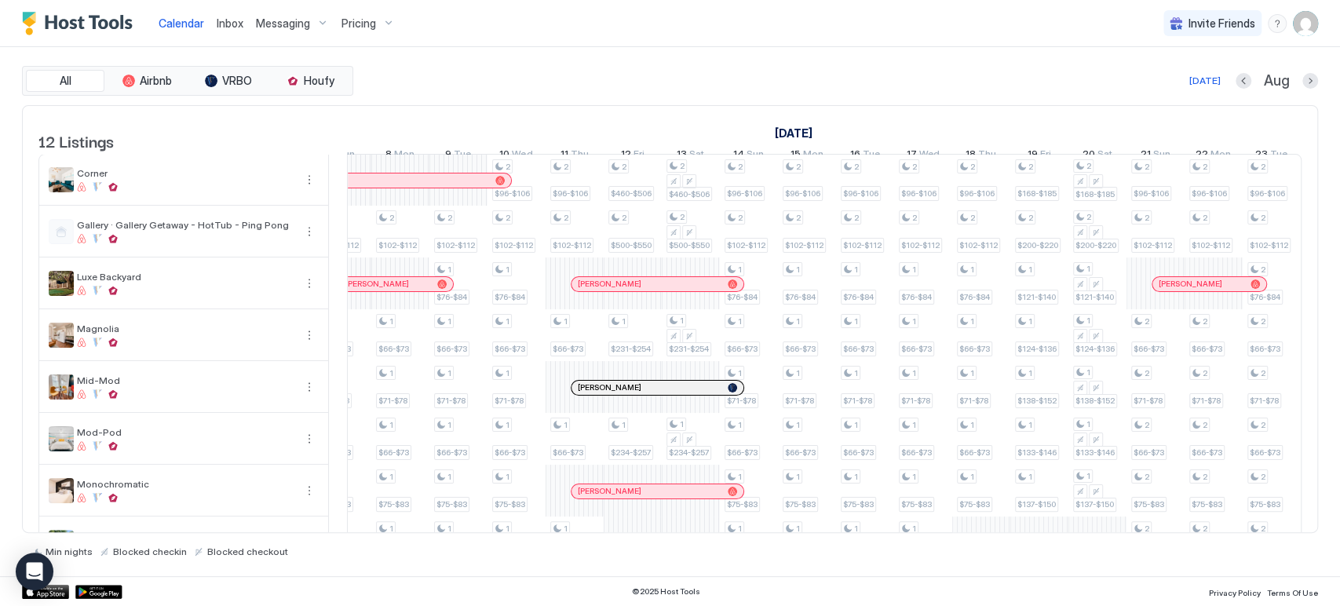
scroll to position [0, 872]
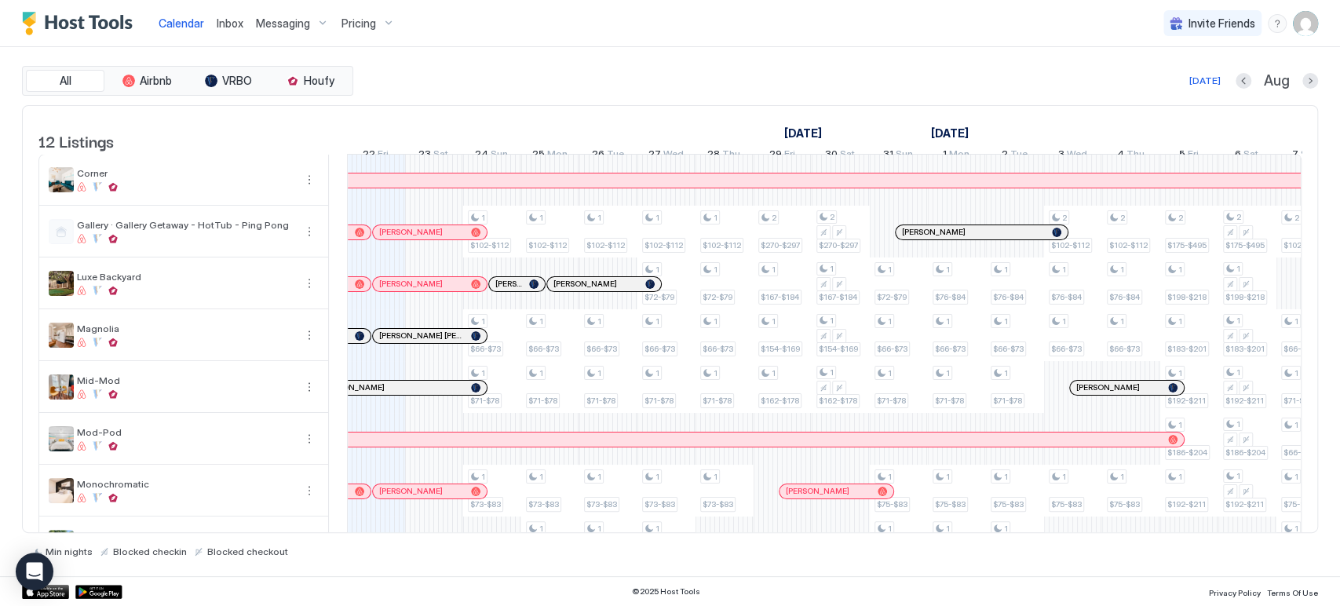
click at [644, 81] on div "[DATE] Aug" at bounding box center [837, 80] width 962 height 19
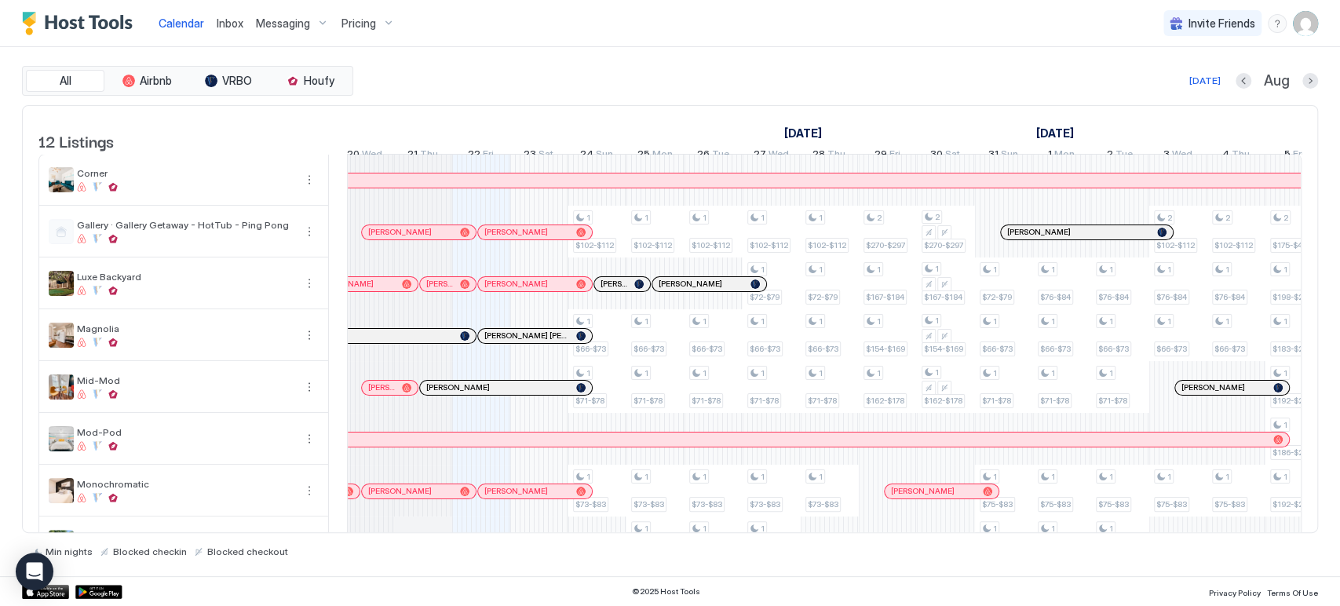
scroll to position [0, 705]
